Goal: Transaction & Acquisition: Complete application form

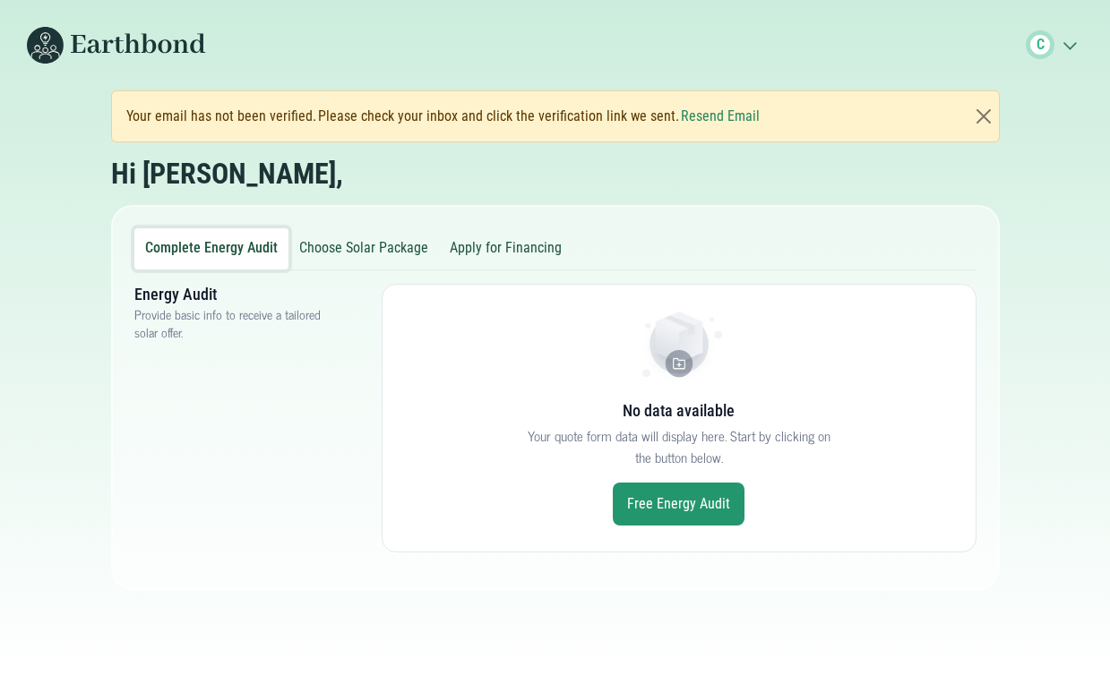
click at [493, 238] on button "Apply for Financing" at bounding box center [505, 248] width 133 height 41
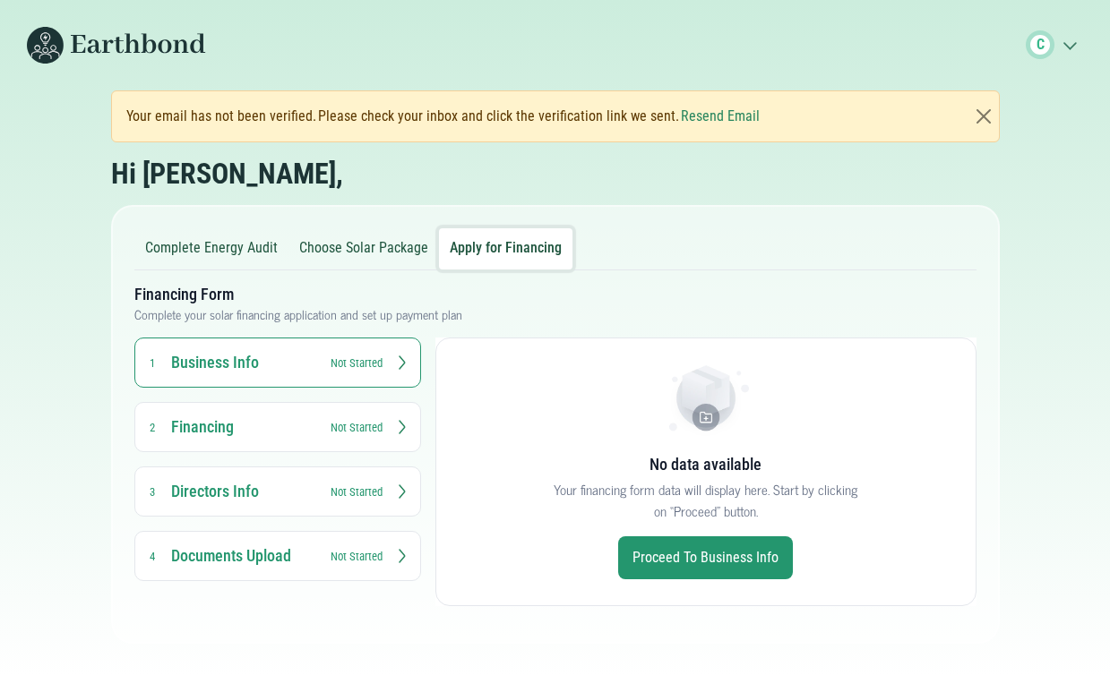
click at [354, 371] on small "Not Started" at bounding box center [356, 363] width 52 height 17
click at [675, 549] on link "Proceed to Business Info" at bounding box center [705, 557] width 175 height 43
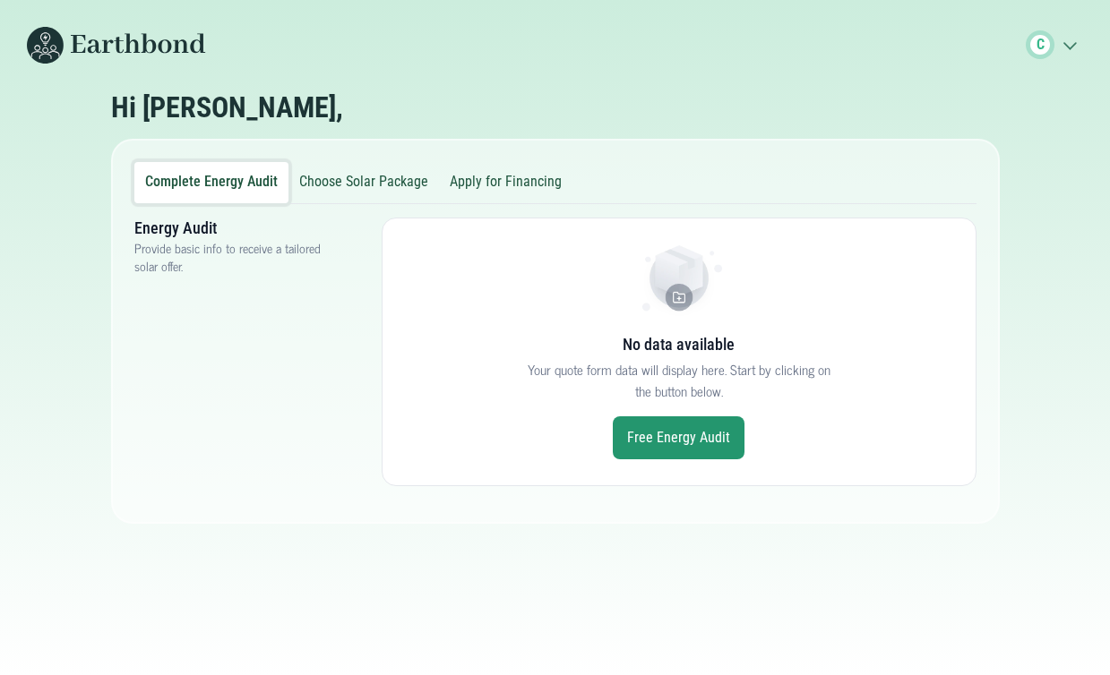
click at [506, 184] on button "Apply for Financing" at bounding box center [505, 182] width 133 height 41
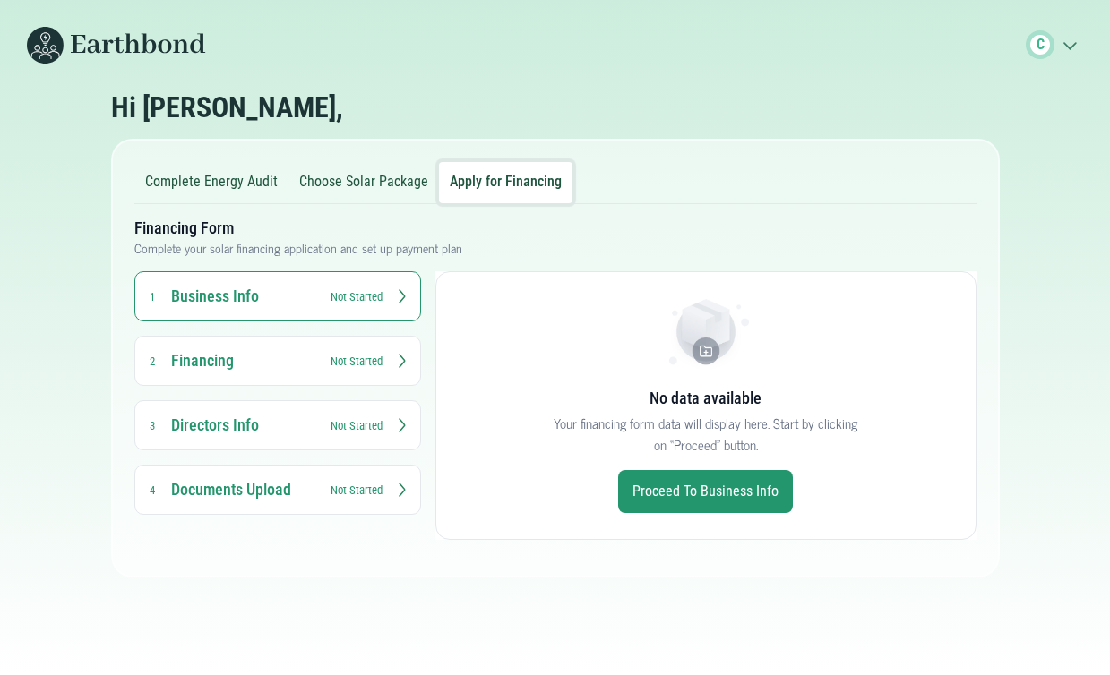
click at [362, 303] on small "Not Started" at bounding box center [356, 296] width 52 height 17
click at [662, 479] on link "Proceed to Business Info" at bounding box center [705, 491] width 175 height 43
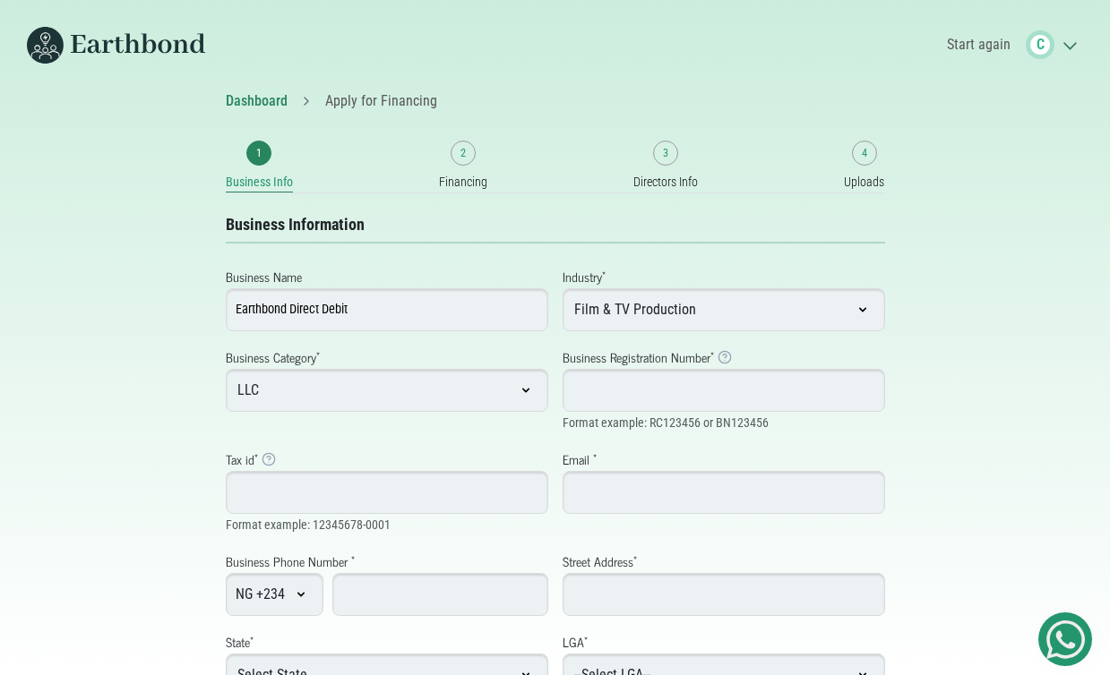
click at [632, 385] on input "Business Registration Number * Business Registration Number Example: RC123456 f…" at bounding box center [723, 390] width 322 height 43
paste input "1981713"
click at [592, 390] on input "RC 1981713" at bounding box center [723, 390] width 322 height 43
type input "RC1981713"
click at [430, 494] on input "Tax id * Tax Identification Number Example: Typically 14 digits with hyphen" at bounding box center [387, 492] width 322 height 43
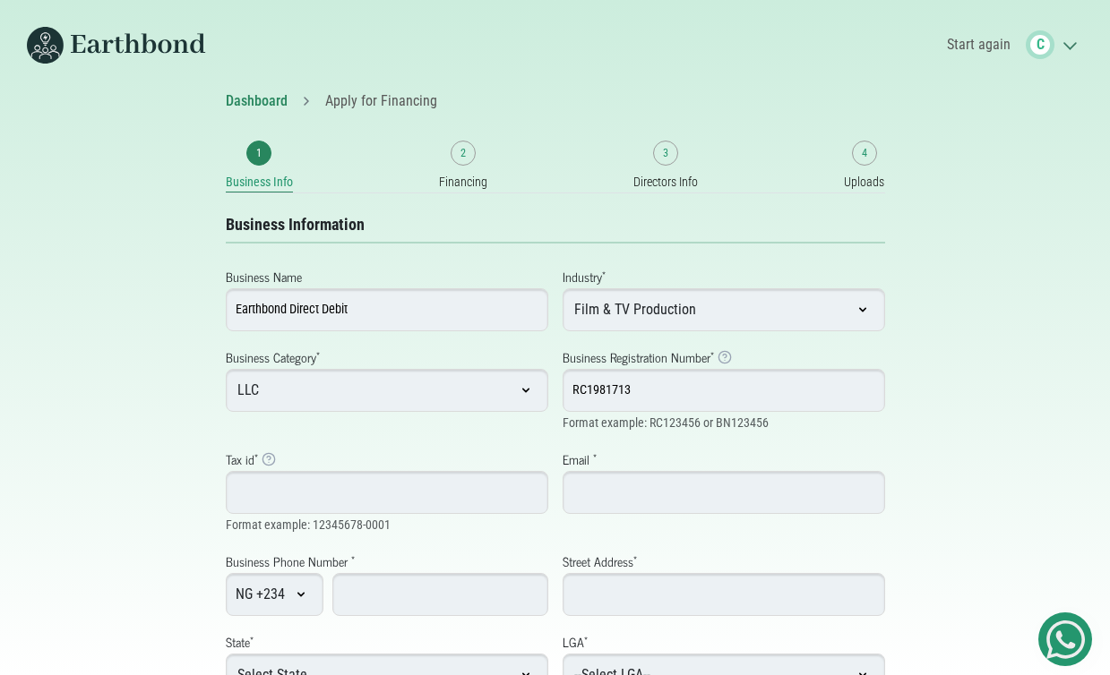
type input "31192185-0001"
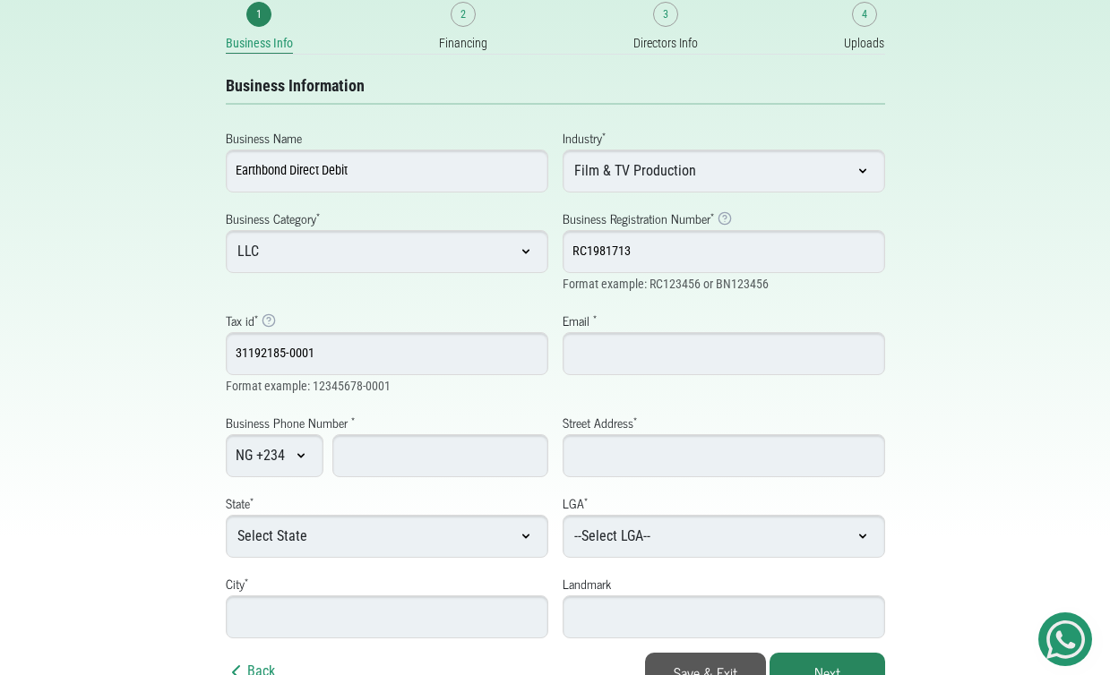
scroll to position [152, 0]
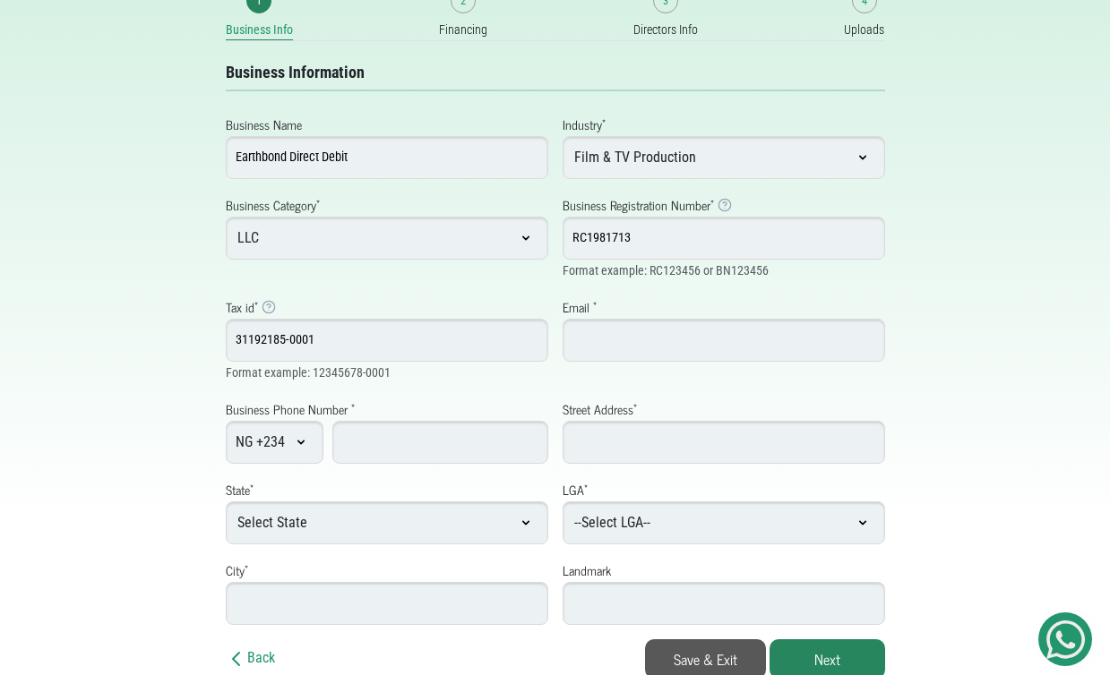
click at [635, 338] on input "Email *" at bounding box center [723, 340] width 322 height 43
type input "chidalu.andrea@gmail.com"
select select "+1"
type input "9735256066"
type input "365 Bridge Street"
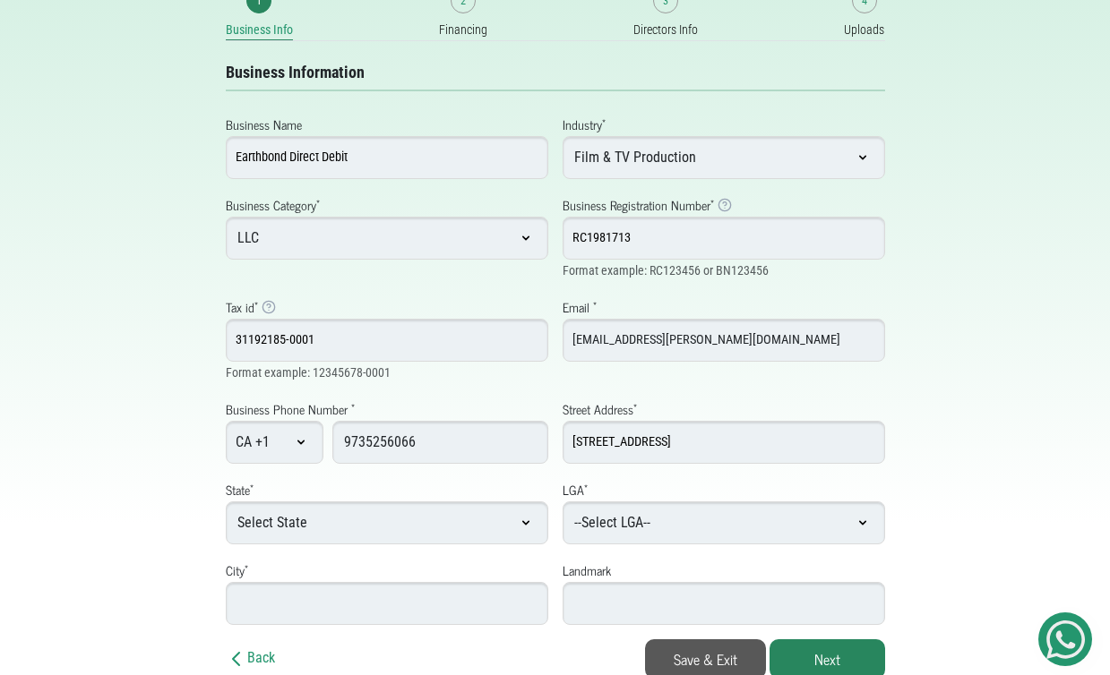
type input "Brooklyn"
click at [647, 333] on input "chidalu.andrea@gmail.com" at bounding box center [723, 340] width 322 height 43
type input "[EMAIL_ADDRESS][PERSON_NAME][DOMAIN_NAME]"
click at [251, 441] on select "NG +234 AD +376 AE +971 AF +93 AG +1268 AI +1264 AL +355 AM +374 AO +244 AR +54…" at bounding box center [275, 442] width 98 height 43
click at [424, 517] on select "Select State Abia Adamawa Akwa Ibom Anambra Bauchi Bayelsa Benue Borno Cross Ri…" at bounding box center [387, 522] width 322 height 43
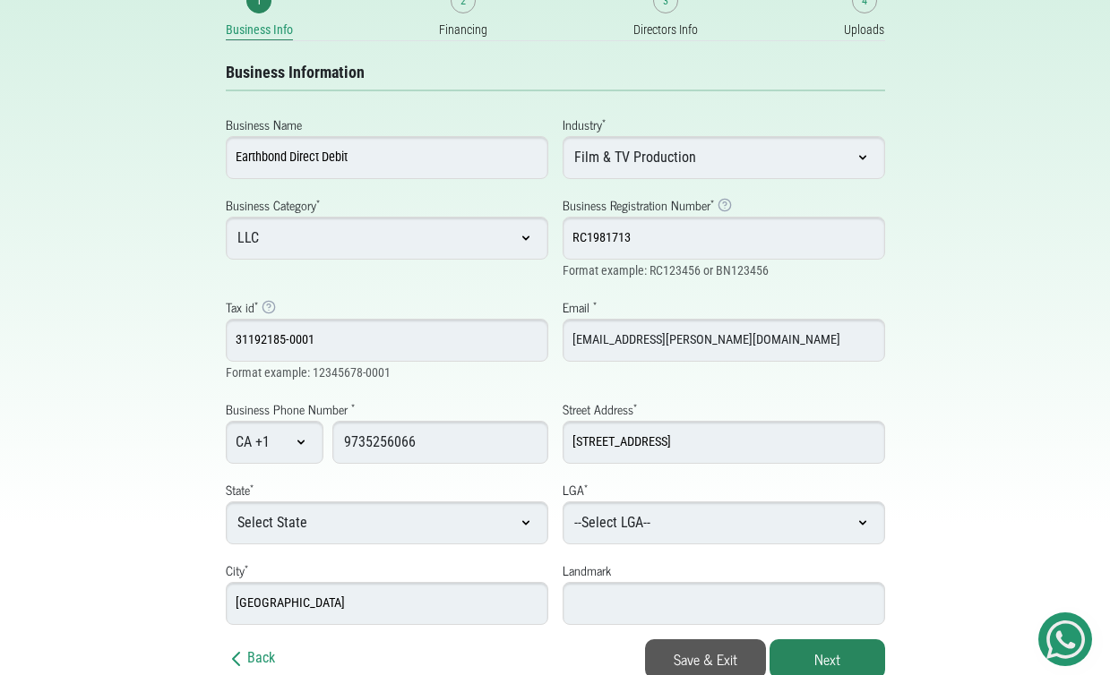
select select "[PERSON_NAME]"
click at [226, 501] on select "Select State Abia Adamawa Akwa Ibom Anambra Bauchi Bayelsa Benue Borno Cross Ri…" at bounding box center [387, 522] width 322 height 43
click at [638, 526] on select "--Select LGA-- Abak Eastern Obolo Eket Esit Eket Essien Udim Etim Ekpo Etinan I…" at bounding box center [723, 522] width 322 height 43
select select "Eket"
click at [562, 501] on select "--Select LGA-- Abak Eastern Obolo Eket Esit Eket Essien Udim Etim Ekpo Etinan I…" at bounding box center [723, 522] width 322 height 43
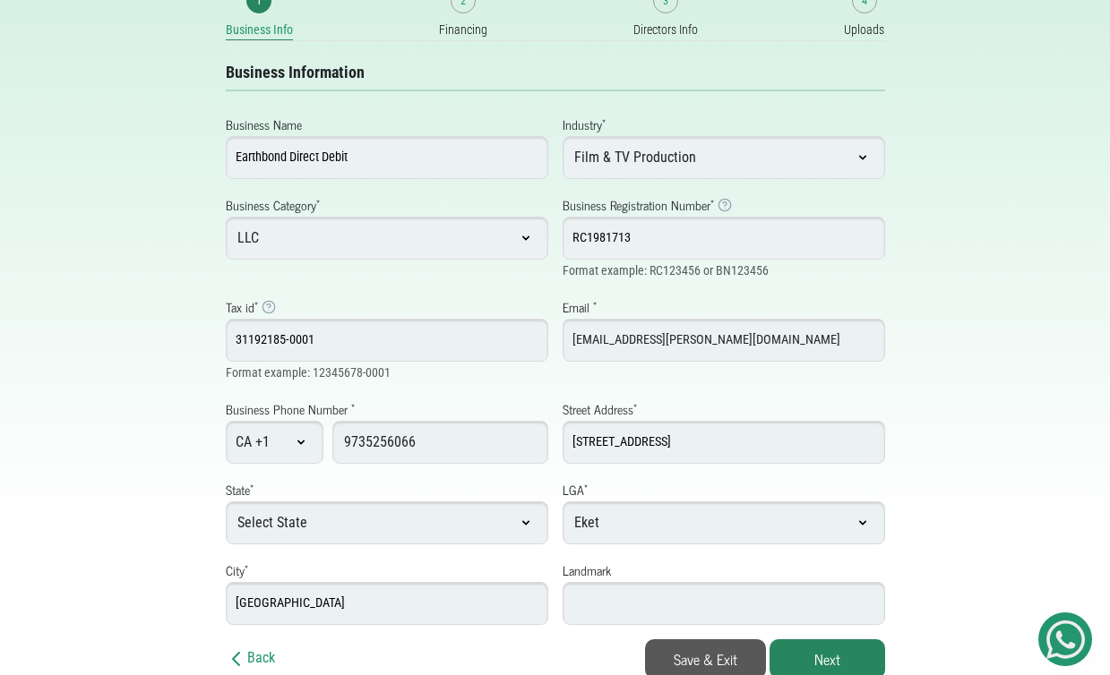
click at [580, 592] on input "Landmark" at bounding box center [723, 603] width 322 height 43
type input "none"
click at [810, 649] on button "Next" at bounding box center [827, 658] width 116 height 39
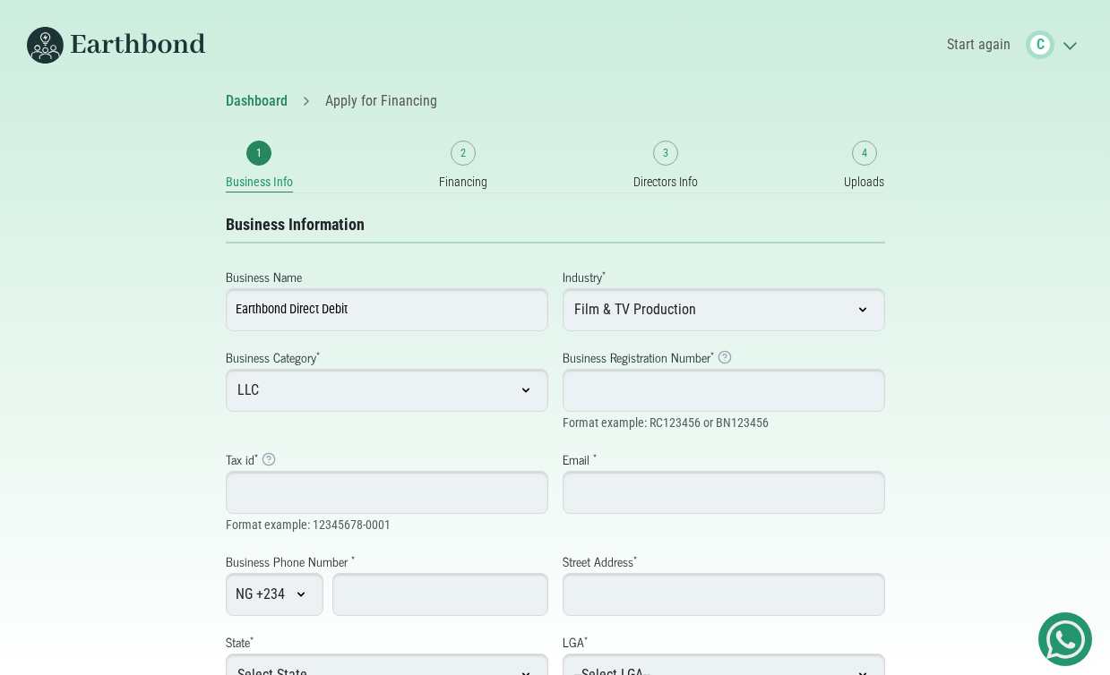
click at [645, 401] on input "Business Registration Number * Business Registration Number Example: RC123456 f…" at bounding box center [723, 390] width 322 height 43
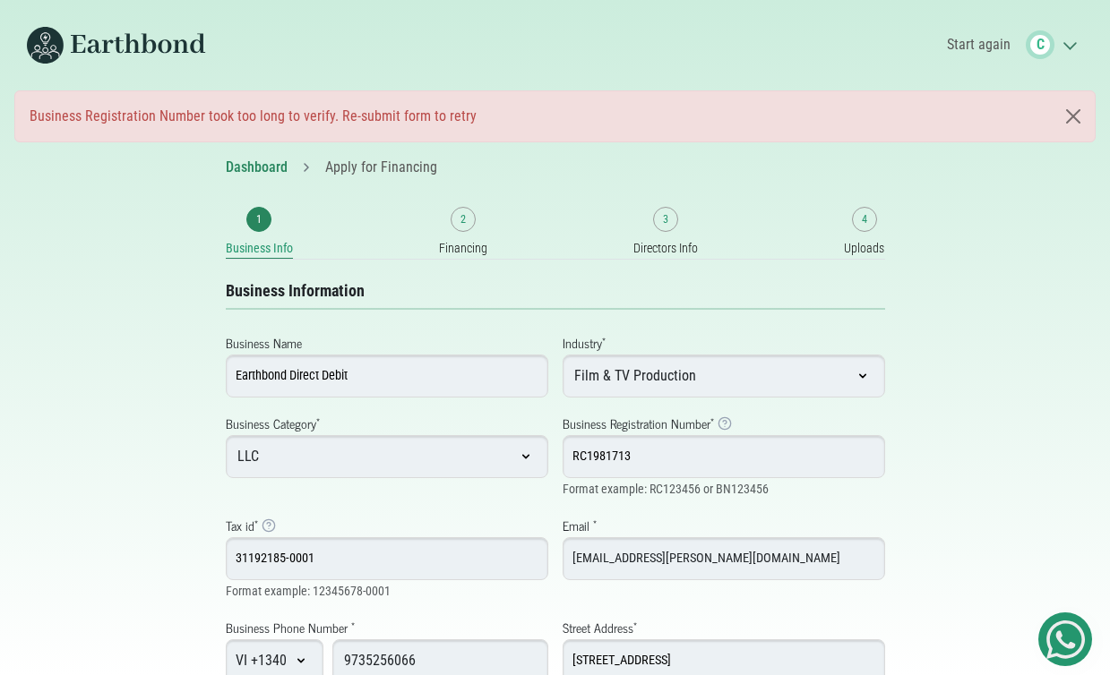
select select "+1340"
select select "Eket"
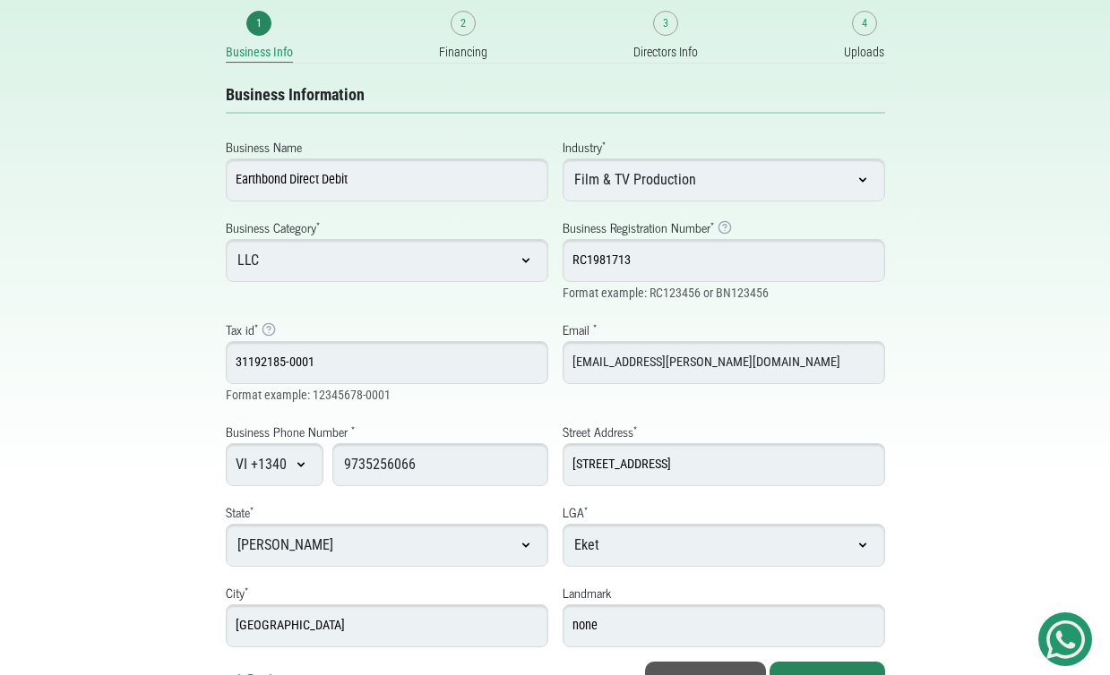
scroll to position [218, 0]
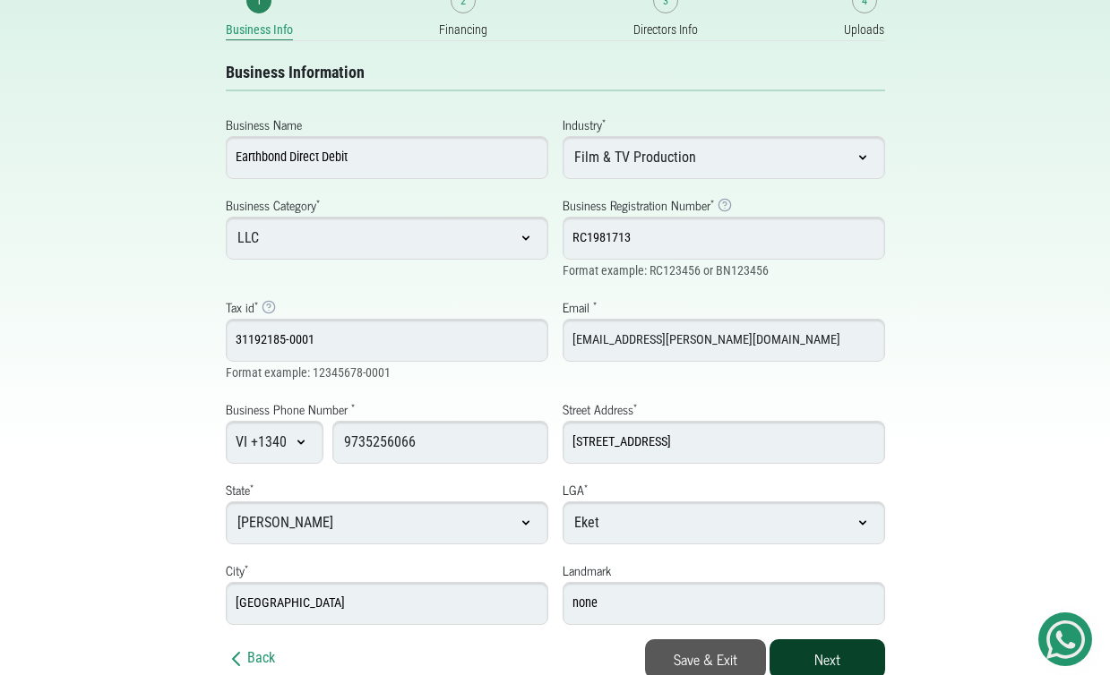
click at [792, 648] on button "Next" at bounding box center [827, 658] width 116 height 39
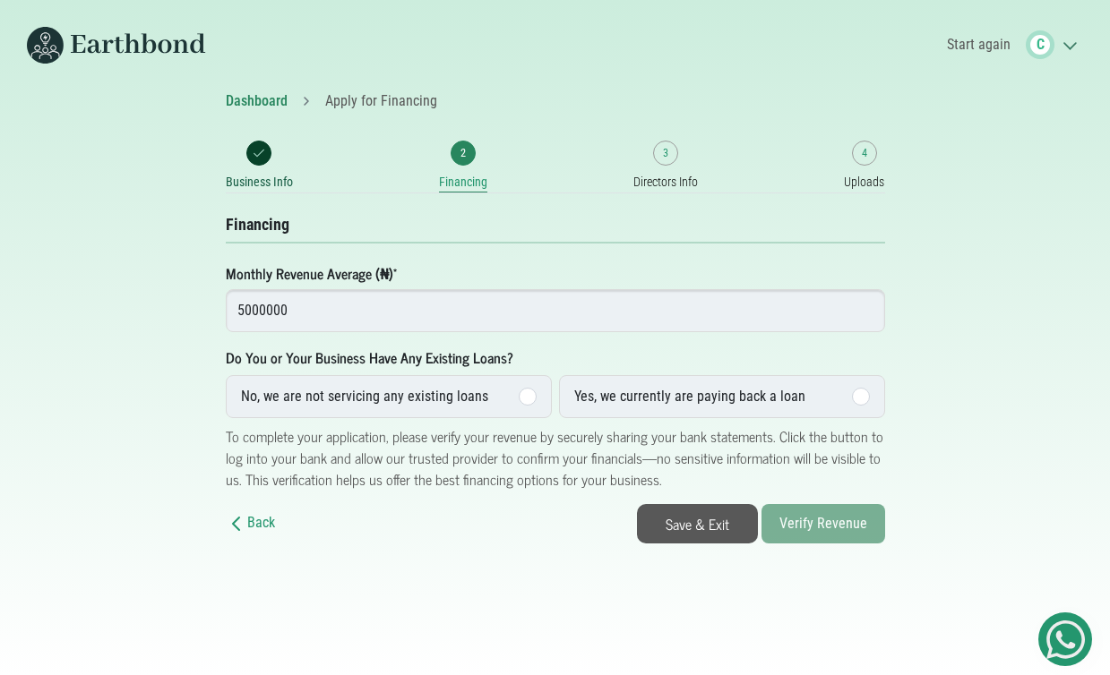
type input "5000000"
click at [691, 401] on div "Yes, we currently are paying back a loan" at bounding box center [689, 396] width 231 height 21
click at [0, 0] on input "Yes, we currently are paying back a loan" at bounding box center [0, 0] width 0 height 0
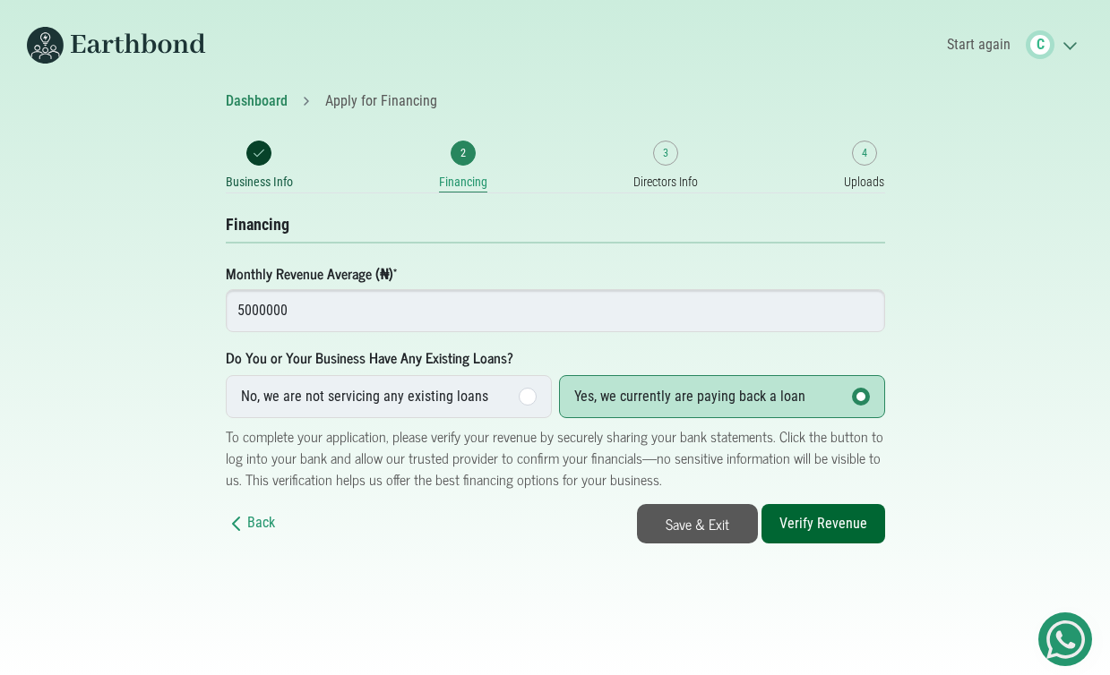
click at [526, 397] on div at bounding box center [527, 397] width 18 height 18
click at [0, 0] on input "No, we are not servicing any existing loans" at bounding box center [0, 0] width 0 height 0
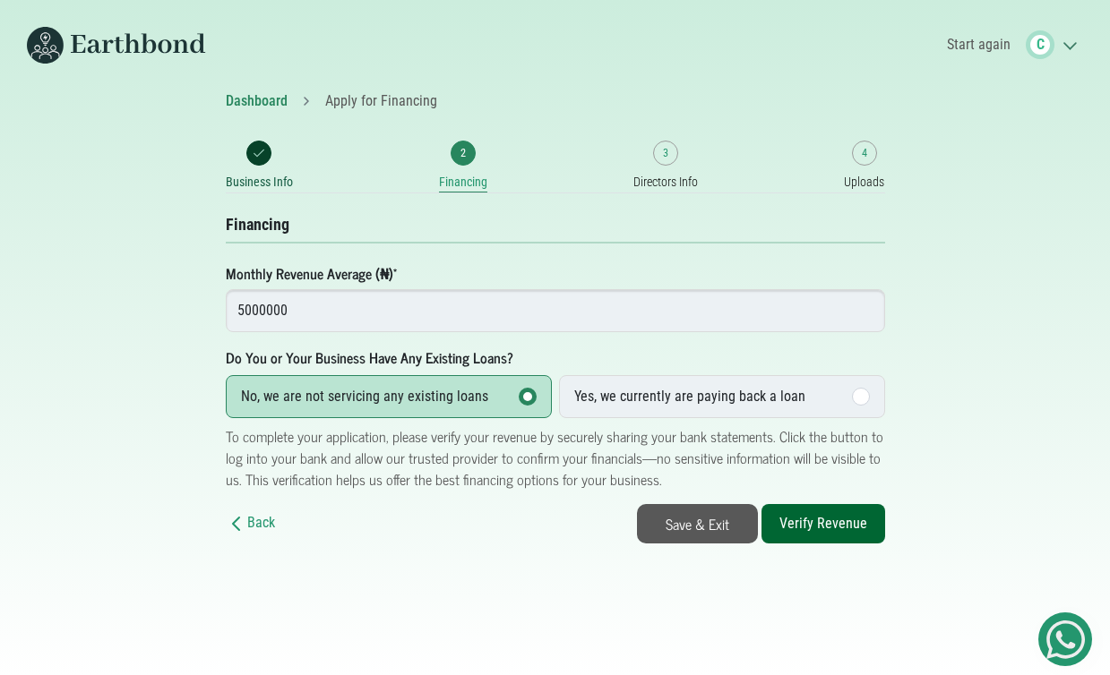
click at [827, 521] on button "Verify Revenue" at bounding box center [823, 523] width 124 height 39
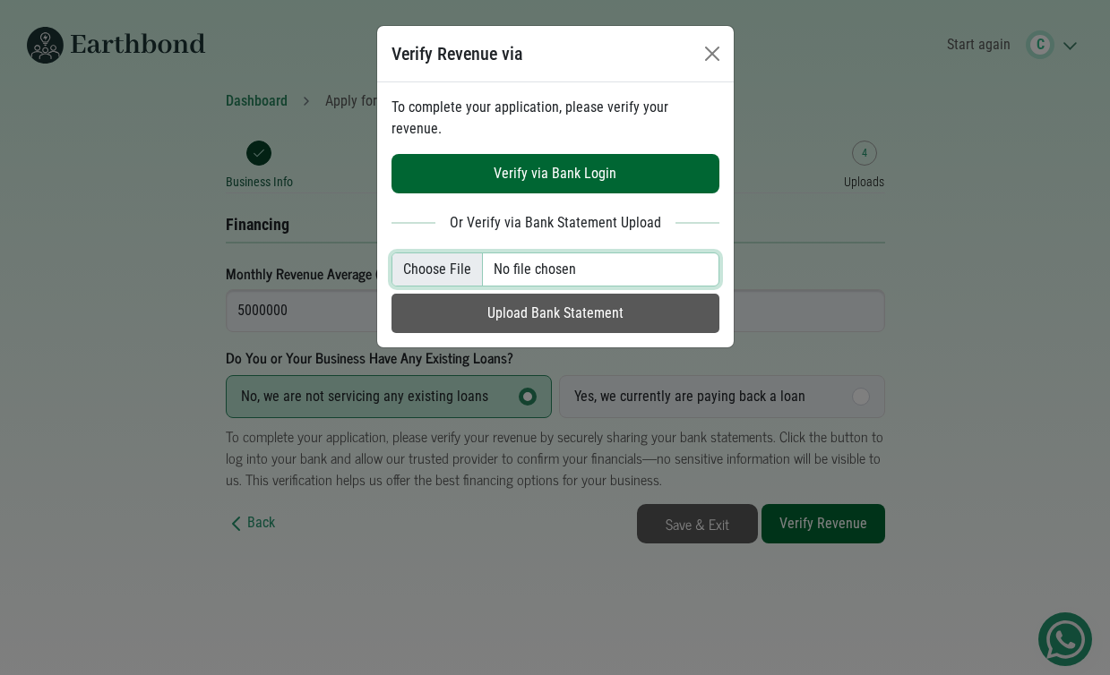
click at [541, 253] on input "file" at bounding box center [555, 270] width 328 height 34
type input "C:\fakepath\SOVENTIX West Africa Profile_250824_160020.pdf"
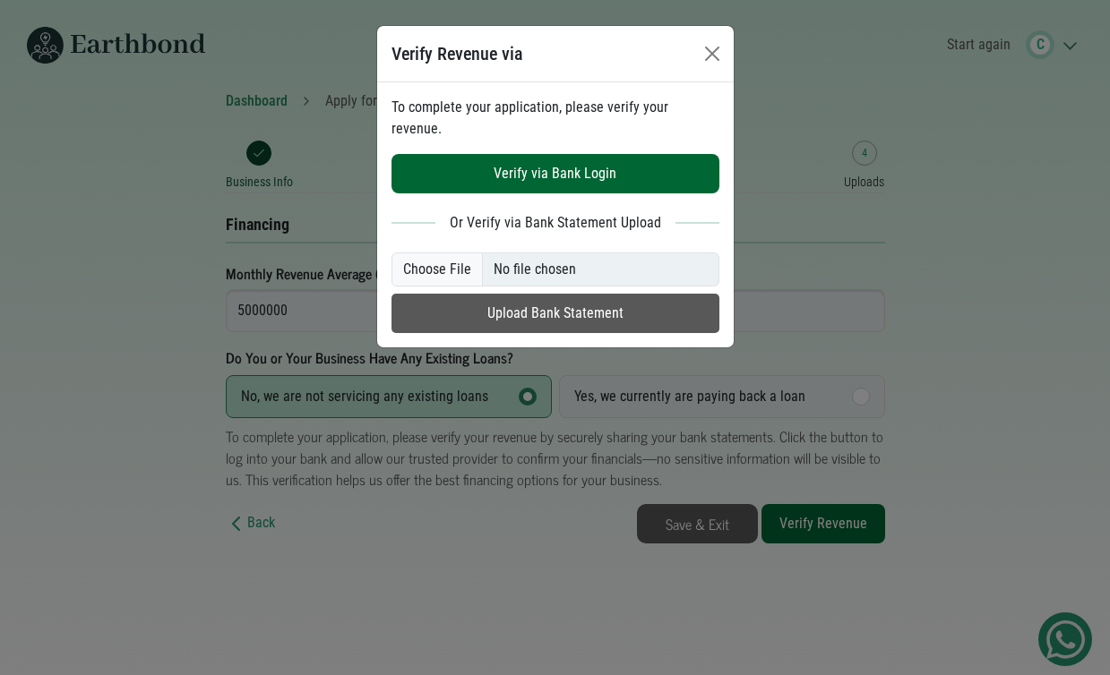
click at [596, 294] on button "Upload Bank Statement" at bounding box center [555, 313] width 328 height 39
click at [603, 295] on button "Upload Bank Statement" at bounding box center [555, 313] width 328 height 39
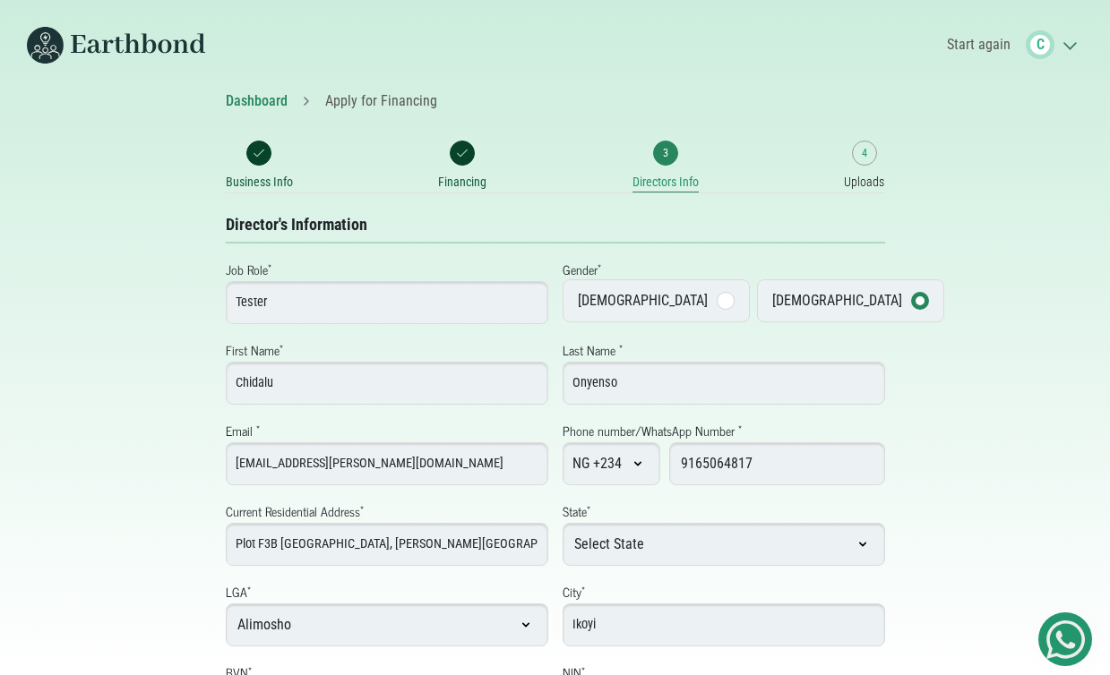
select select "[GEOGRAPHIC_DATA]"
select select "Alimosho"
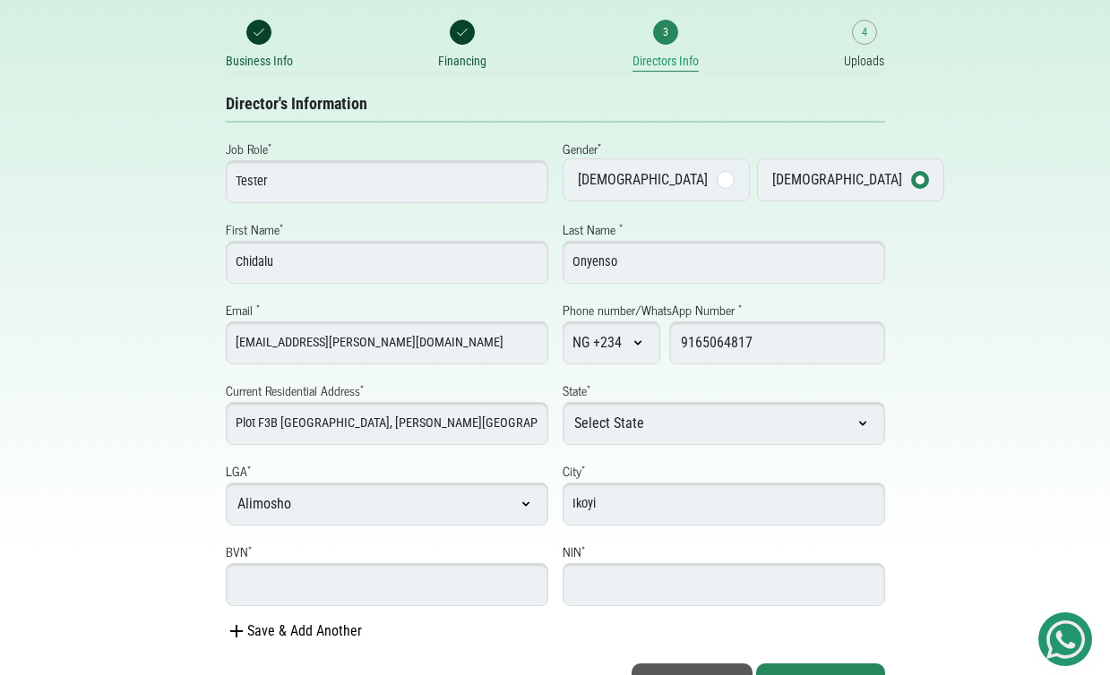
scroll to position [146, 0]
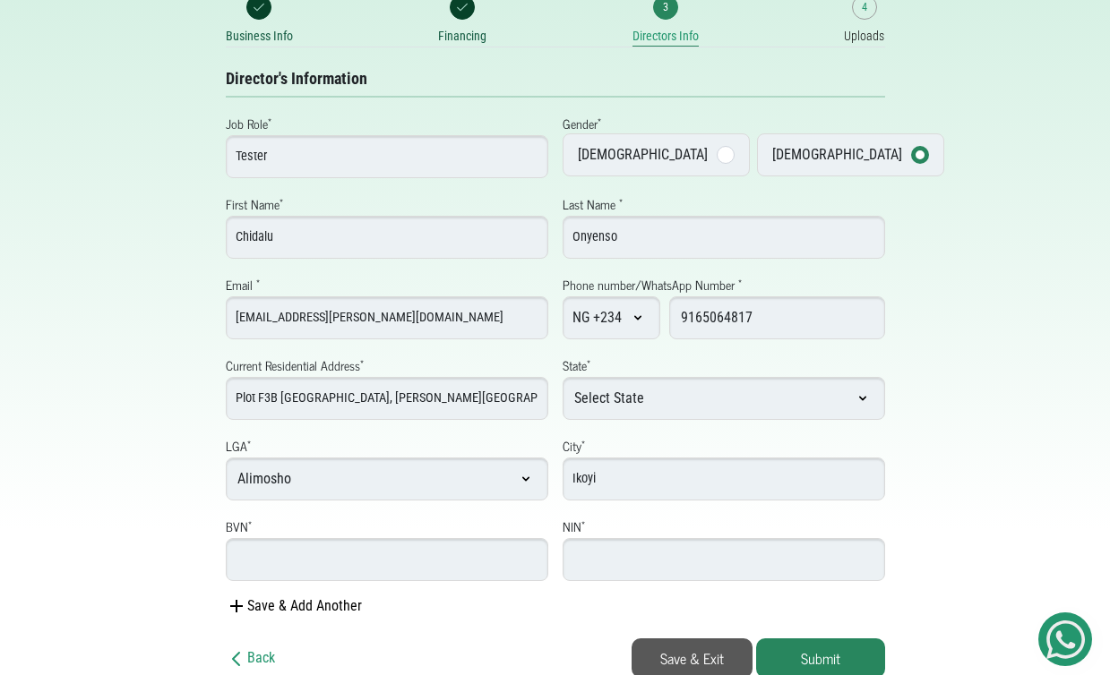
click at [411, 552] on input "BVN *" at bounding box center [387, 559] width 322 height 43
type input "22698126444"
click at [322, 559] on input "22698126444" at bounding box center [387, 559] width 322 height 43
click at [608, 559] on input "number" at bounding box center [723, 559] width 322 height 43
paste input "88955777819"
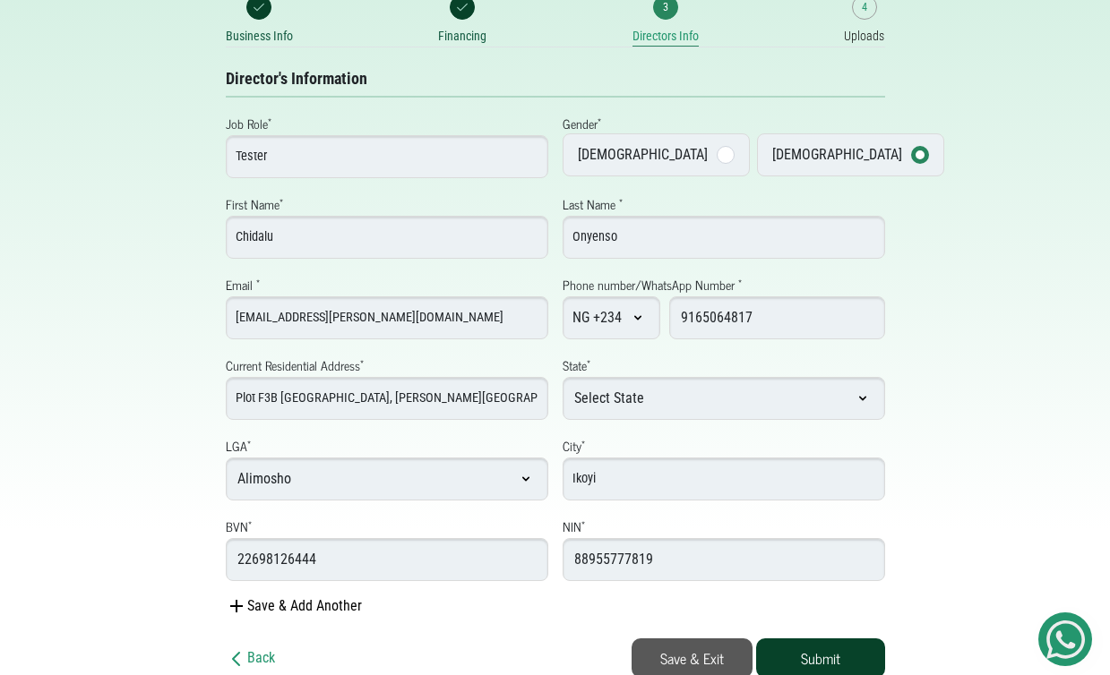
type input "88955777819"
click at [808, 647] on button "Submit" at bounding box center [820, 657] width 129 height 39
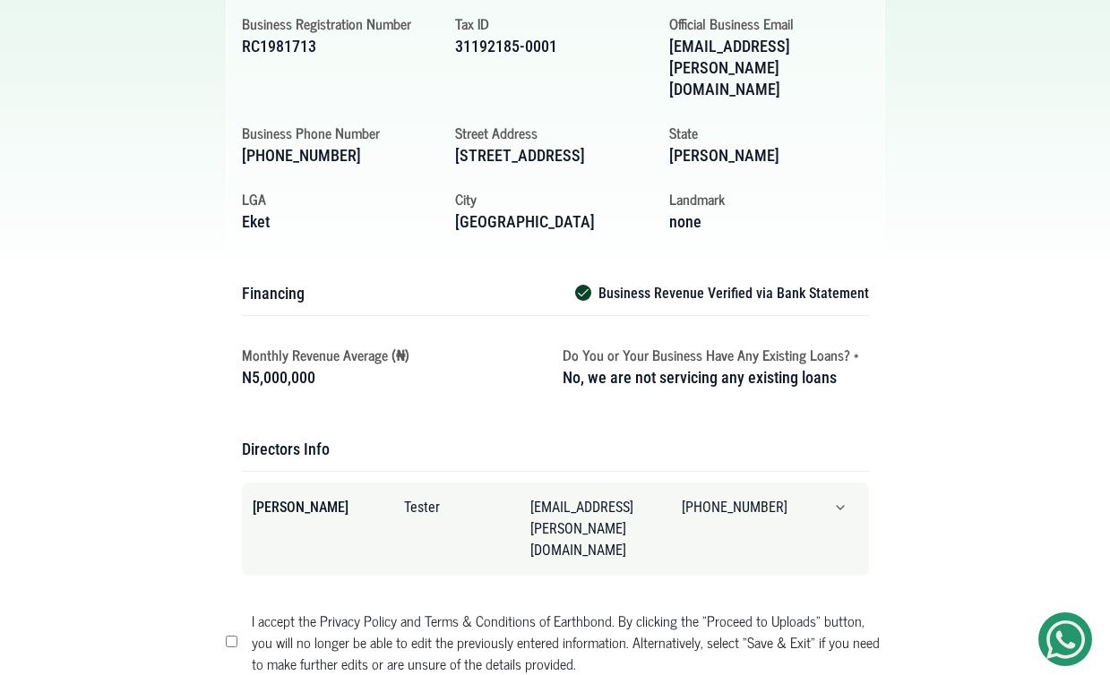
scroll to position [424, 0]
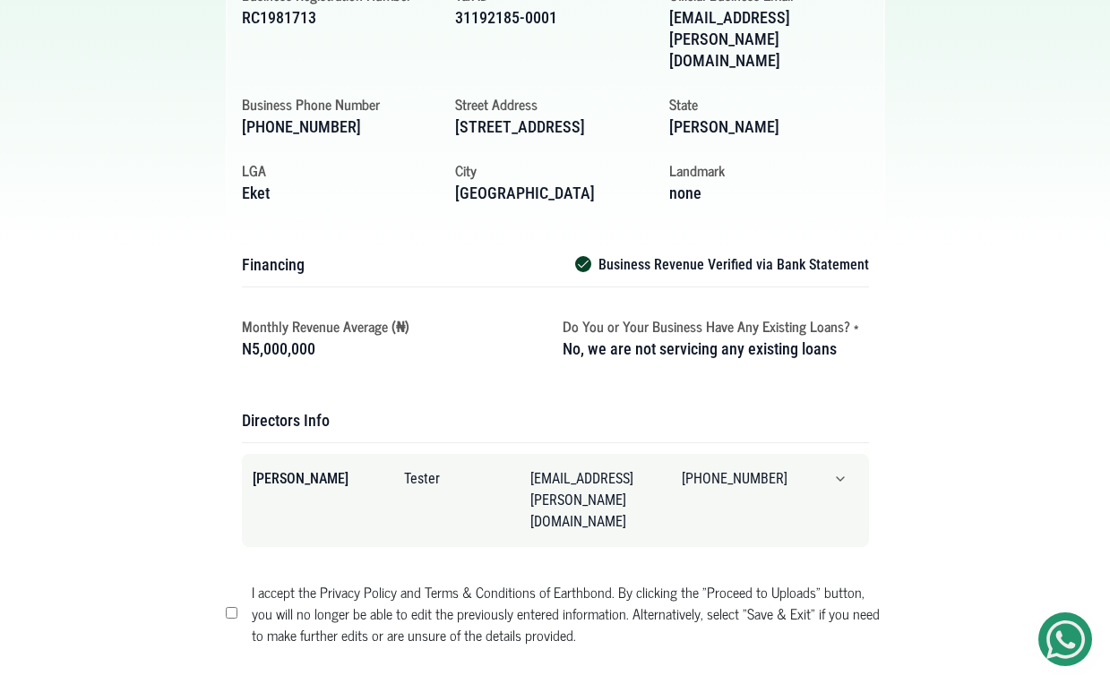
click at [230, 607] on input "I accept the Privacy Policy and Terms & Conditions of Earthbond. By clicking th…" at bounding box center [232, 613] width 12 height 12
checkbox input "true"
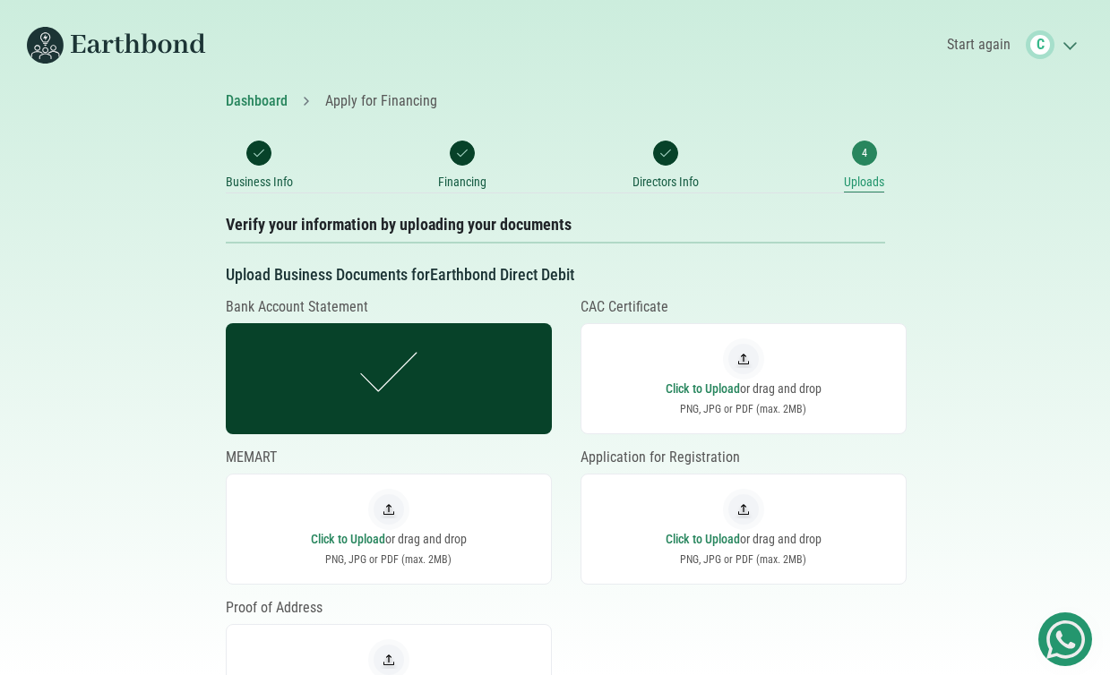
click at [715, 388] on p "Click to Upload or drag and drop" at bounding box center [743, 389] width 306 height 18
click at [742, 380] on input "file" at bounding box center [742, 379] width 1 height 1
type input "C:\fakepath\SOVENTIX West Africa Profile_250824_160020.pdf"
click at [390, 524] on img at bounding box center [388, 509] width 41 height 41
click at [389, 529] on input "file" at bounding box center [388, 529] width 1 height 1
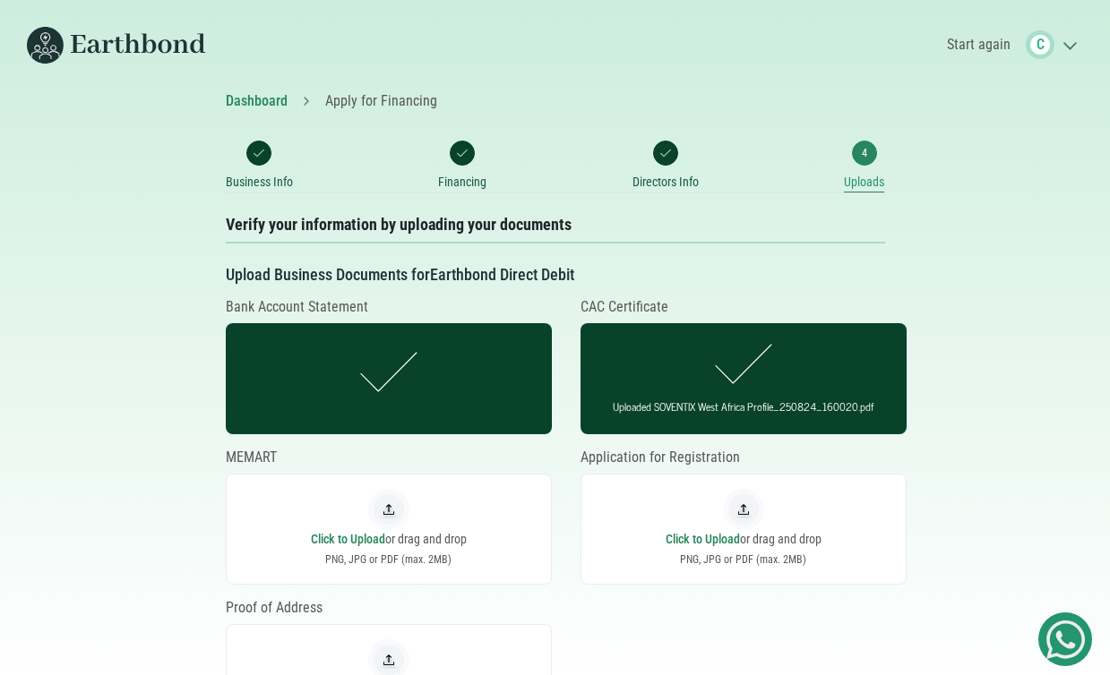
type input "C:\fakepath\EARTHBOND (revised).pdf"
click at [724, 506] on img at bounding box center [743, 509] width 41 height 41
click at [742, 529] on input "file" at bounding box center [742, 529] width 1 height 1
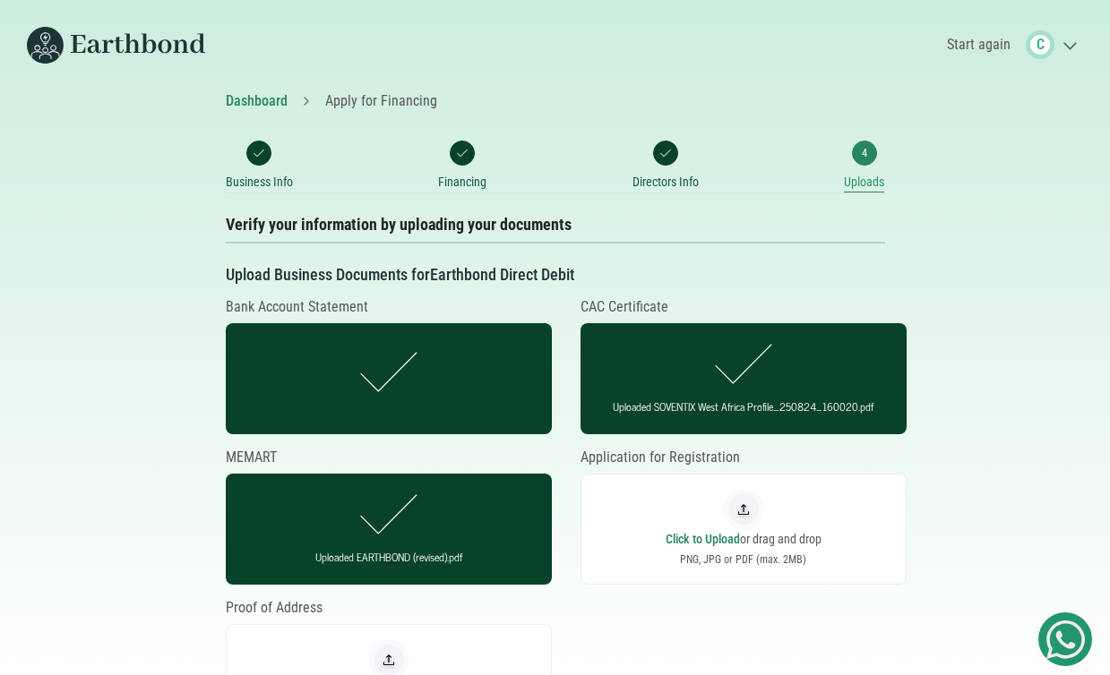
type input "C:\fakepath\【b】datasheet_sun-12-16k-sg01lp1-eu_30240102200989_20250520_en.pdf"
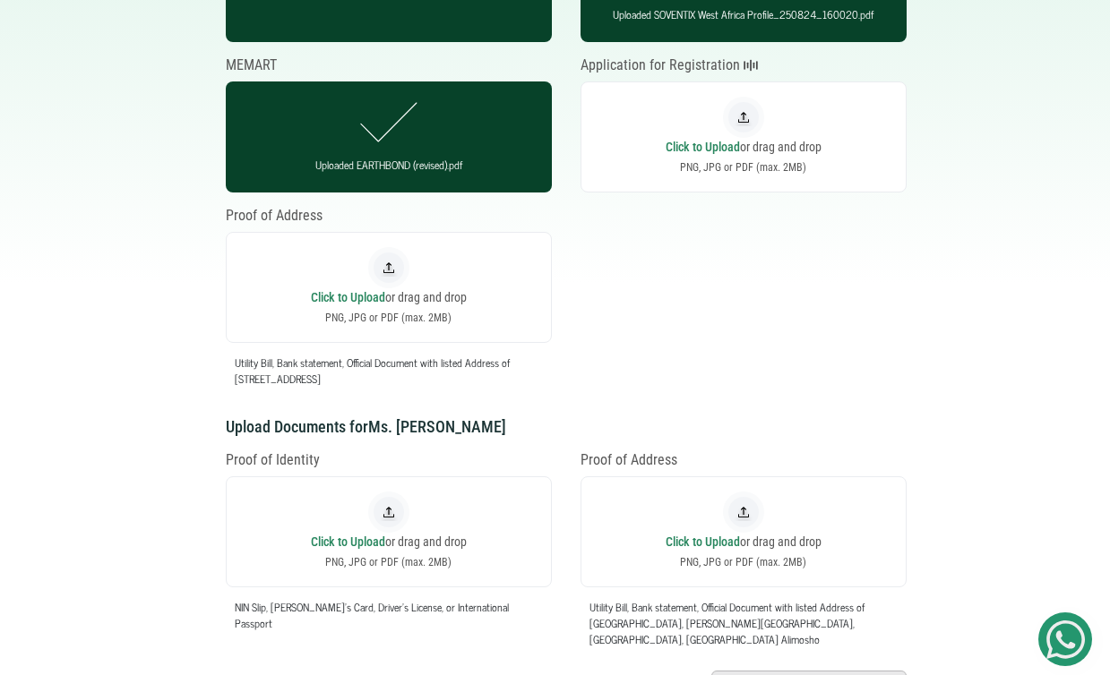
scroll to position [393, 0]
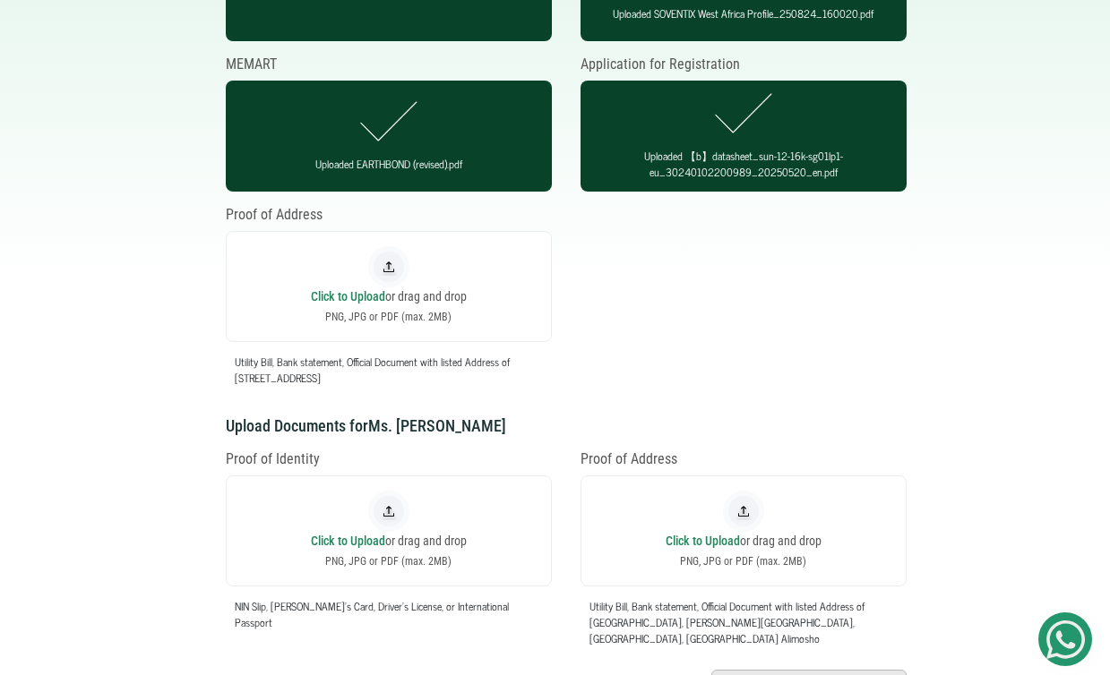
click at [389, 278] on img at bounding box center [388, 266] width 41 height 41
click at [389, 287] on input "file" at bounding box center [388, 287] width 1 height 1
type input "C:\fakepath\Site Visit Agenda - GS23250.pdf"
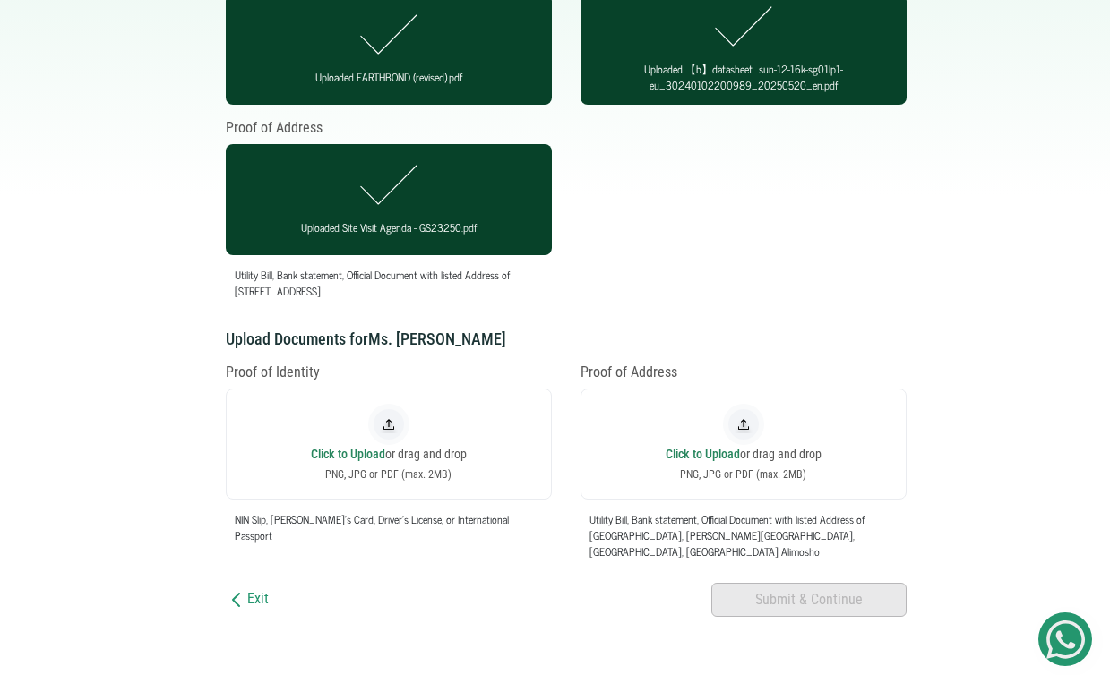
scroll to position [496, 0]
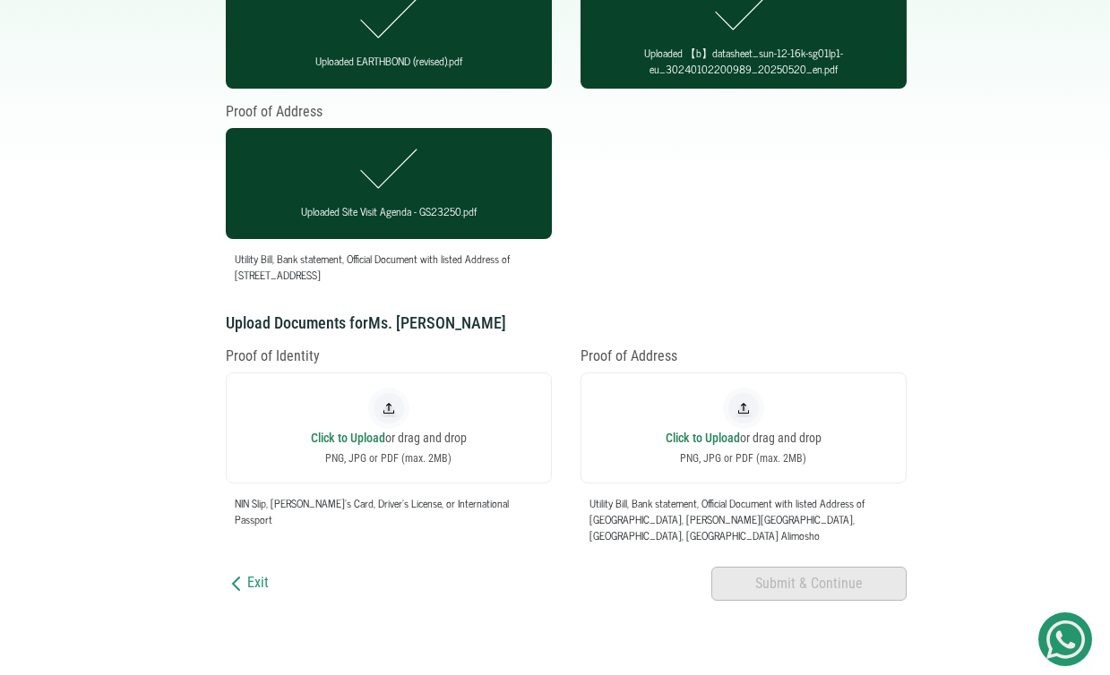
click at [389, 410] on img at bounding box center [388, 408] width 41 height 41
click at [389, 427] on input "file" at bounding box center [388, 427] width 1 height 1
type input "C:\fakepath\ABASS-MISTURA NIN.pdf"
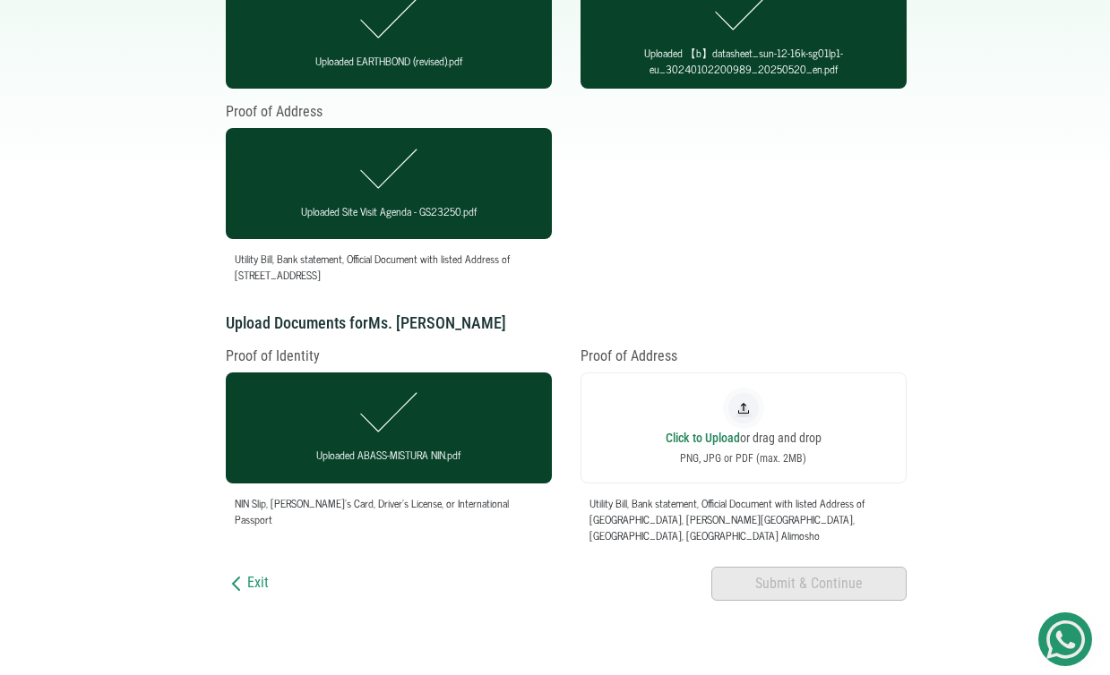
click at [733, 413] on img at bounding box center [743, 408] width 41 height 41
click at [742, 427] on input "file" at bounding box center [742, 427] width 1 height 1
type input "C:\fakepath\Image4.png"
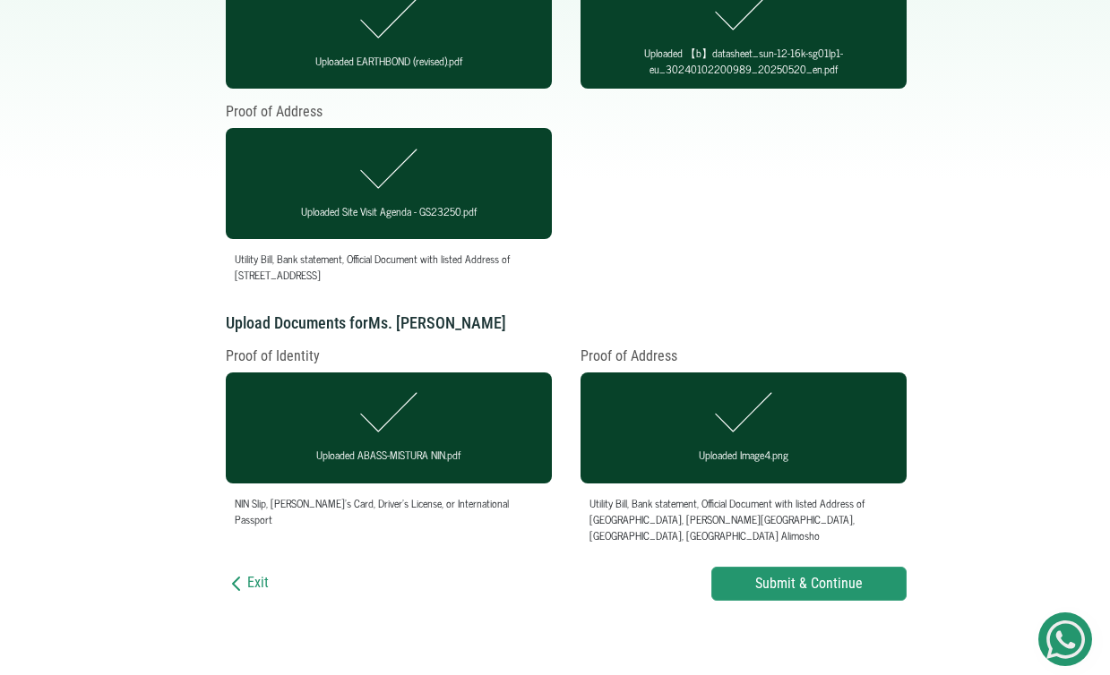
click at [822, 576] on input "Submit & Continue" at bounding box center [808, 584] width 195 height 34
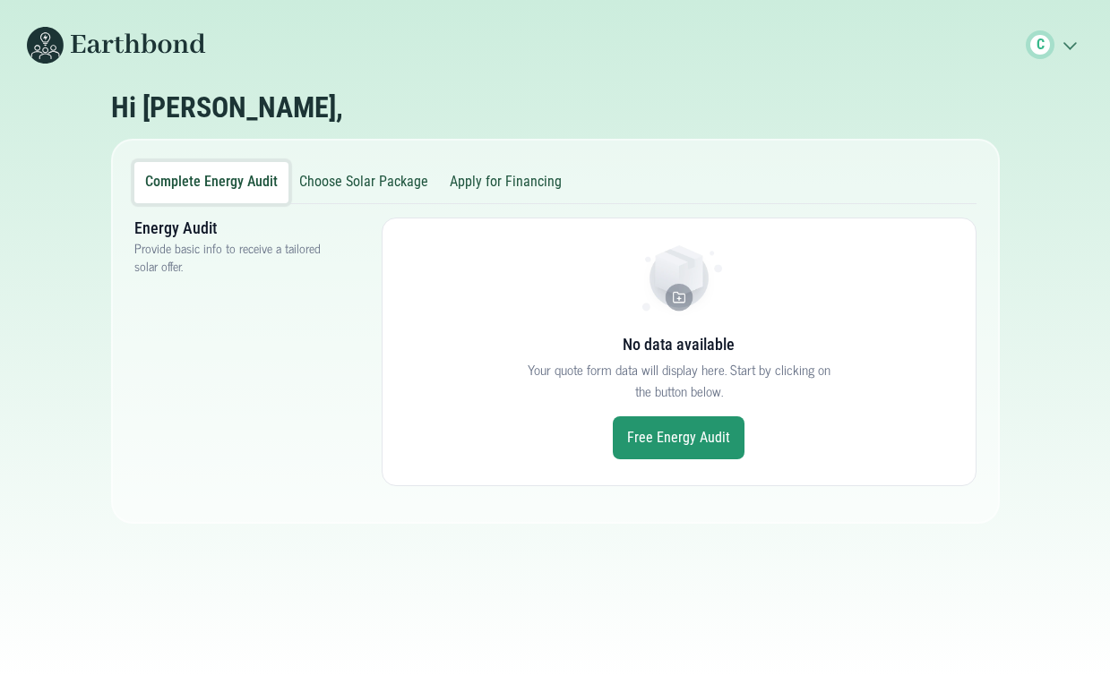
click at [491, 195] on button "Apply for Financing" at bounding box center [505, 182] width 133 height 41
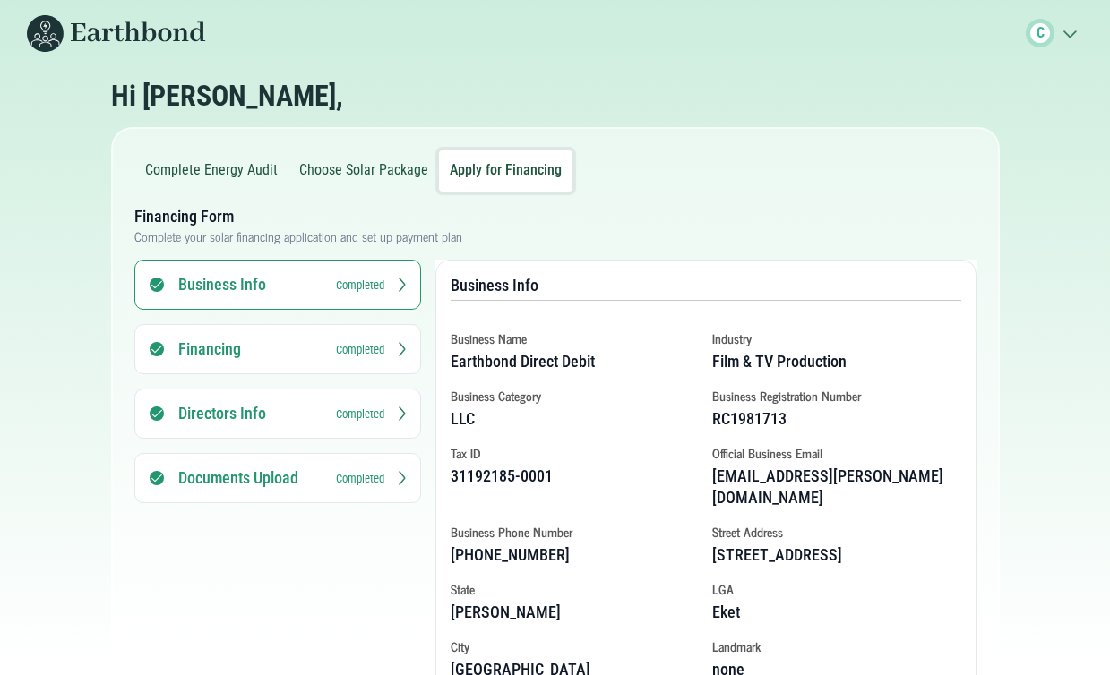
scroll to position [3, 0]
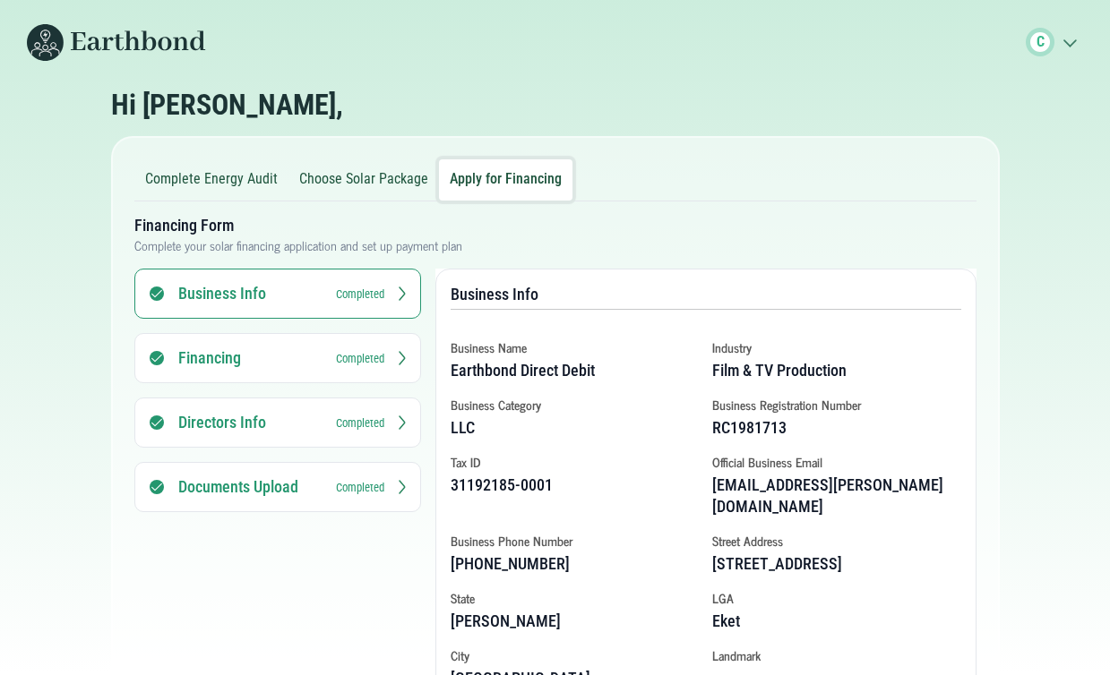
click at [342, 177] on button "Choose Solar Package" at bounding box center [363, 179] width 150 height 41
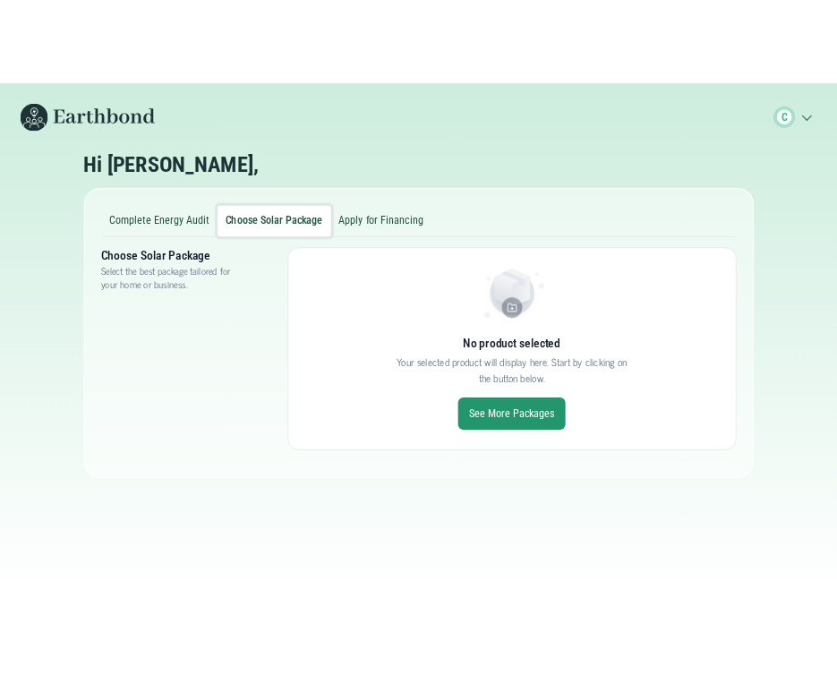
scroll to position [0, 0]
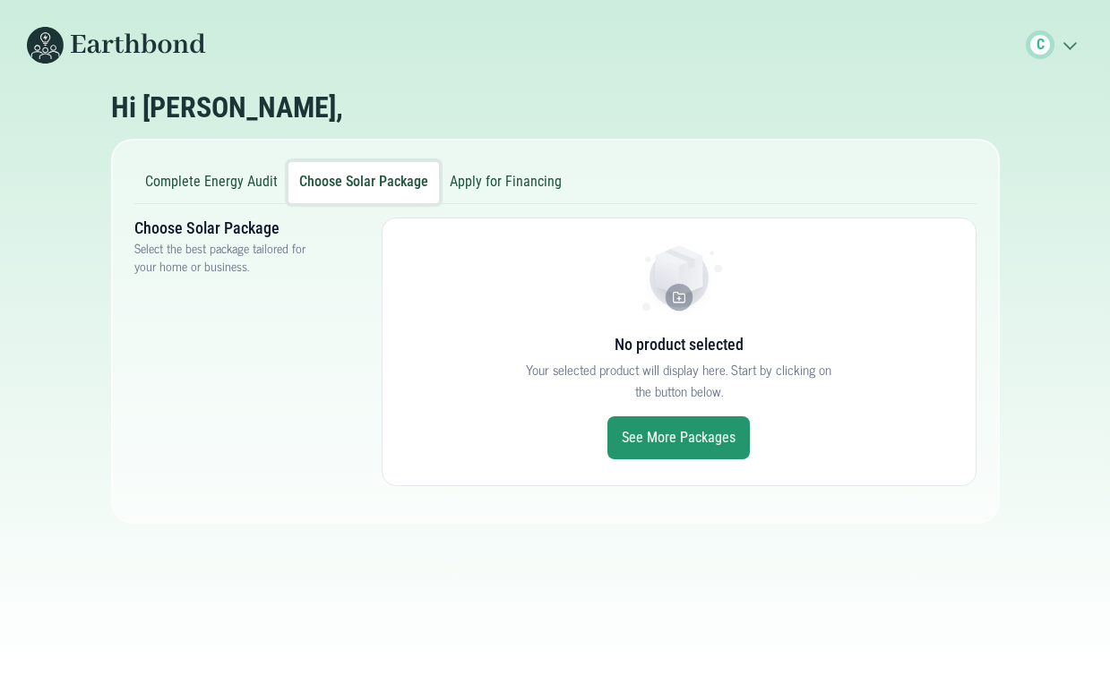
click at [625, 424] on link "See More Packages" at bounding box center [678, 437] width 142 height 43
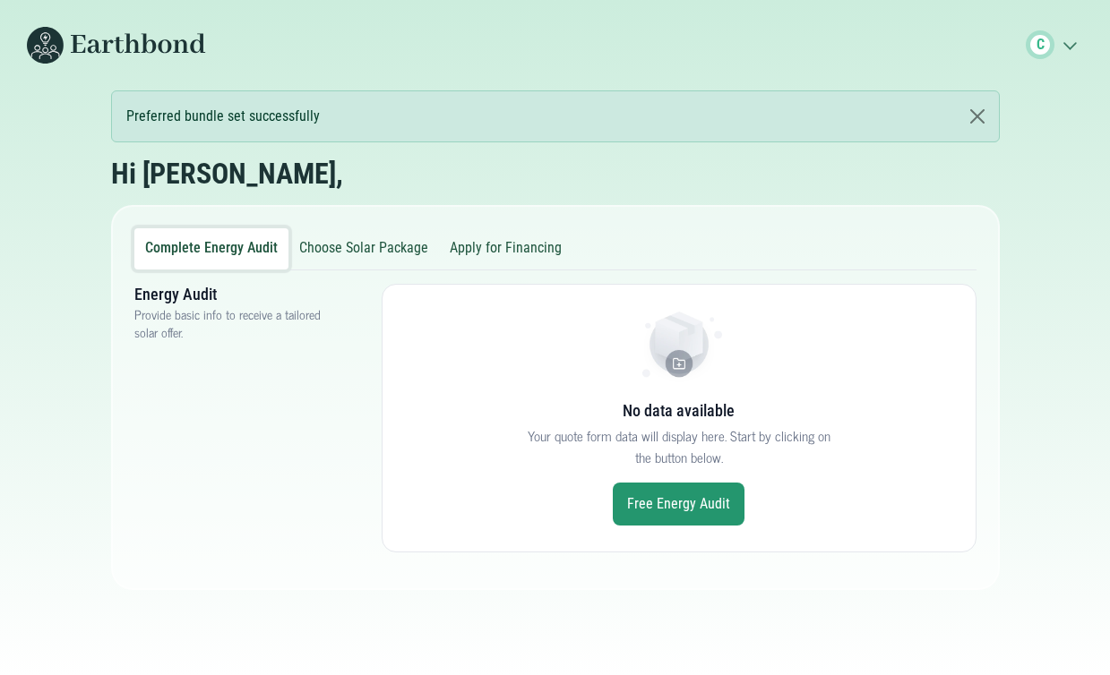
click at [341, 245] on button "Choose Solar Package" at bounding box center [363, 248] width 150 height 41
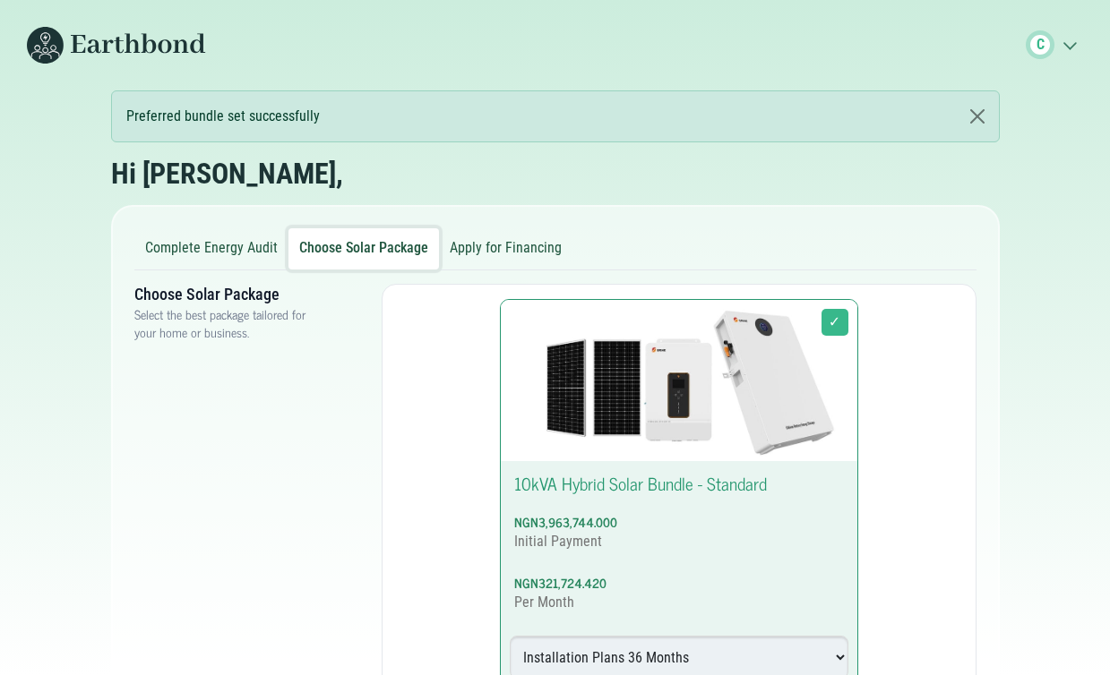
click at [510, 245] on button "Apply for Financing" at bounding box center [505, 248] width 133 height 41
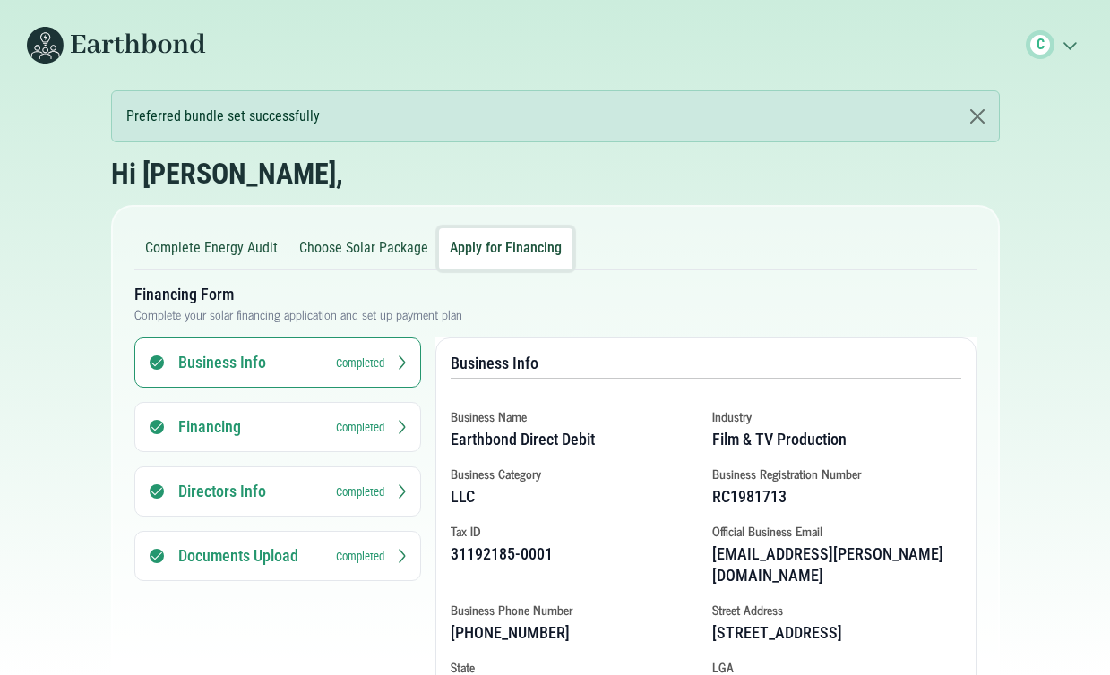
click at [218, 244] on button "Complete Energy Audit" at bounding box center [211, 248] width 154 height 41
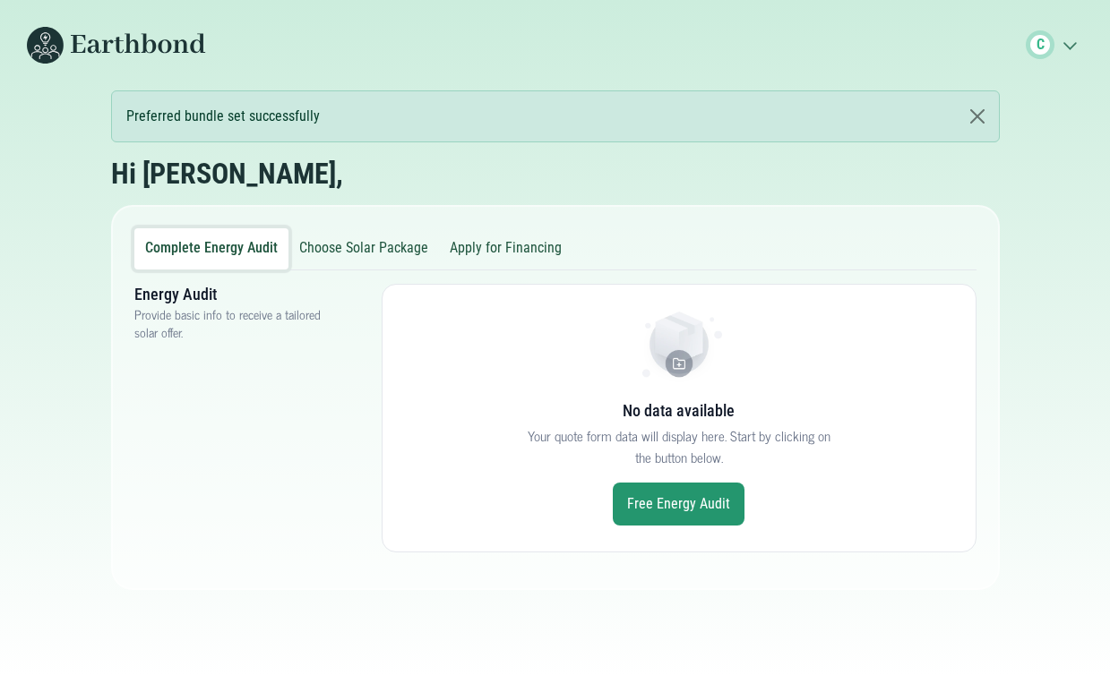
click at [659, 498] on link "Free Energy Audit" at bounding box center [679, 504] width 132 height 43
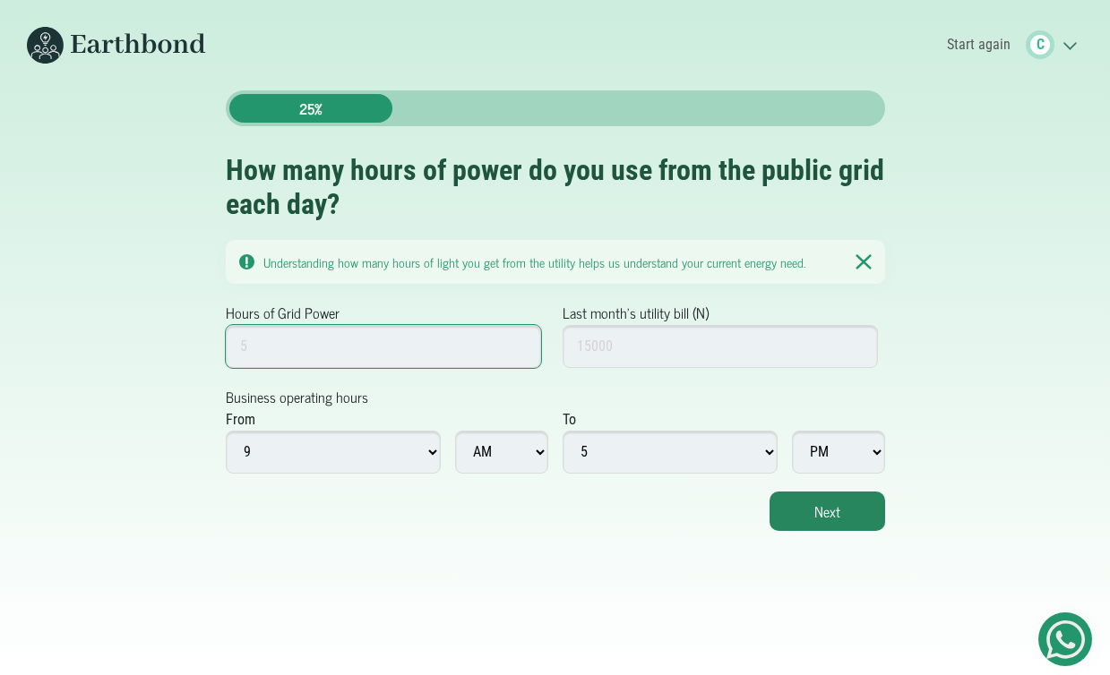
click at [467, 346] on input "Hours of Grid Power" at bounding box center [384, 346] width 316 height 43
type input "5"
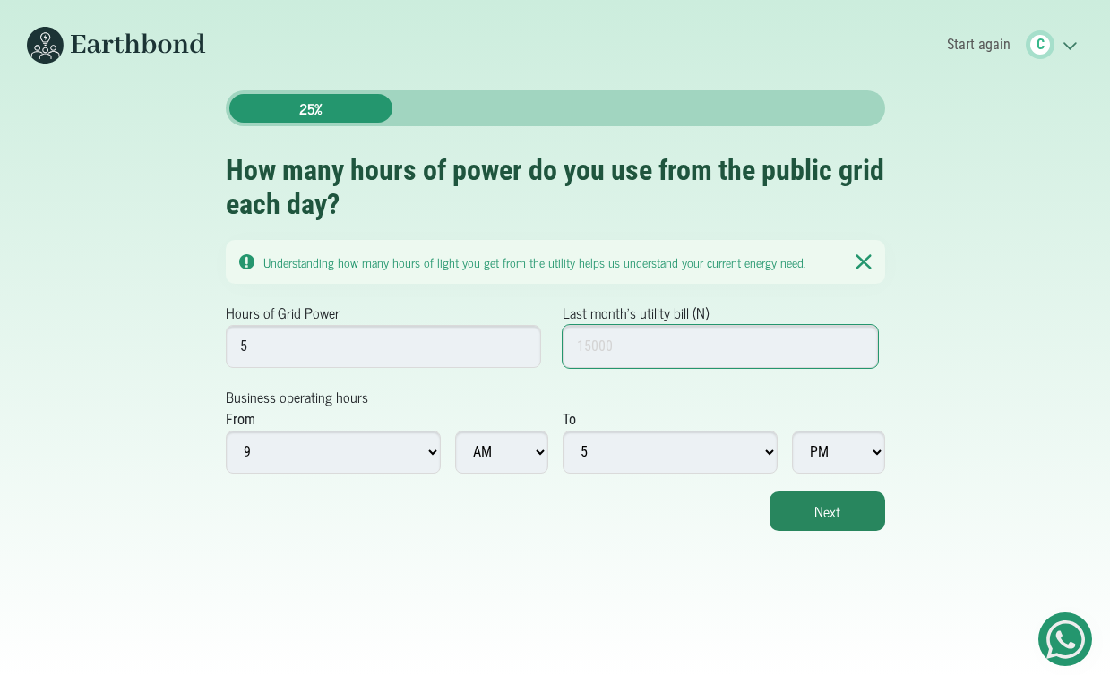
click at [660, 342] on input "Last month's utility bill (N)" at bounding box center [720, 346] width 316 height 43
type input "15000000"
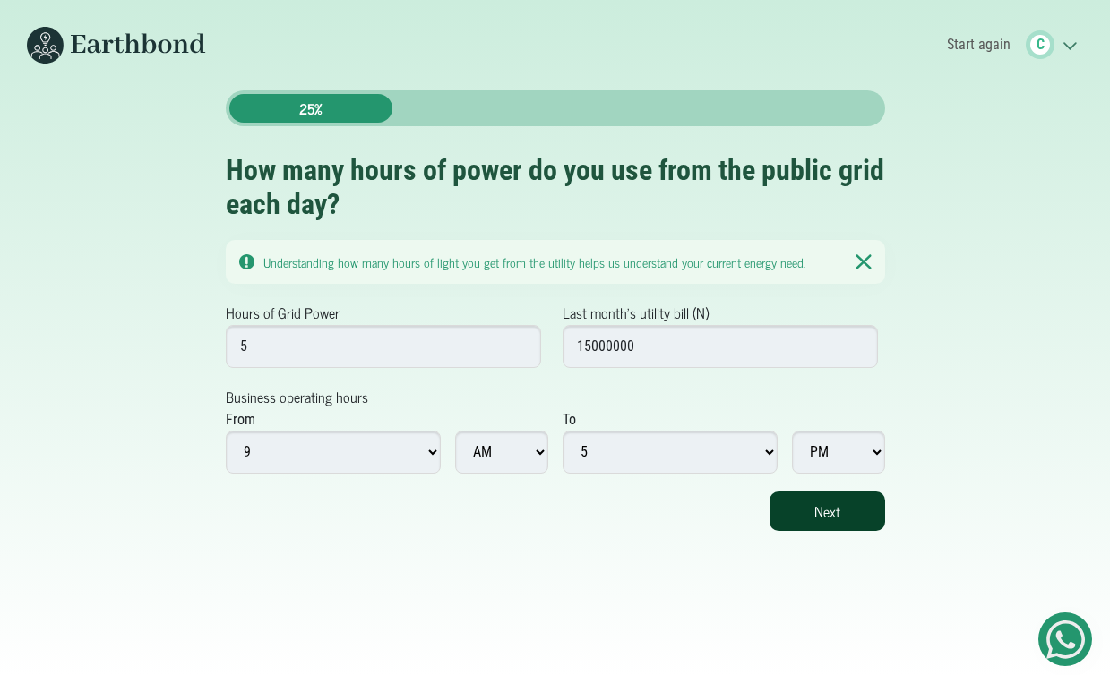
click at [818, 511] on button "Next" at bounding box center [827, 511] width 116 height 39
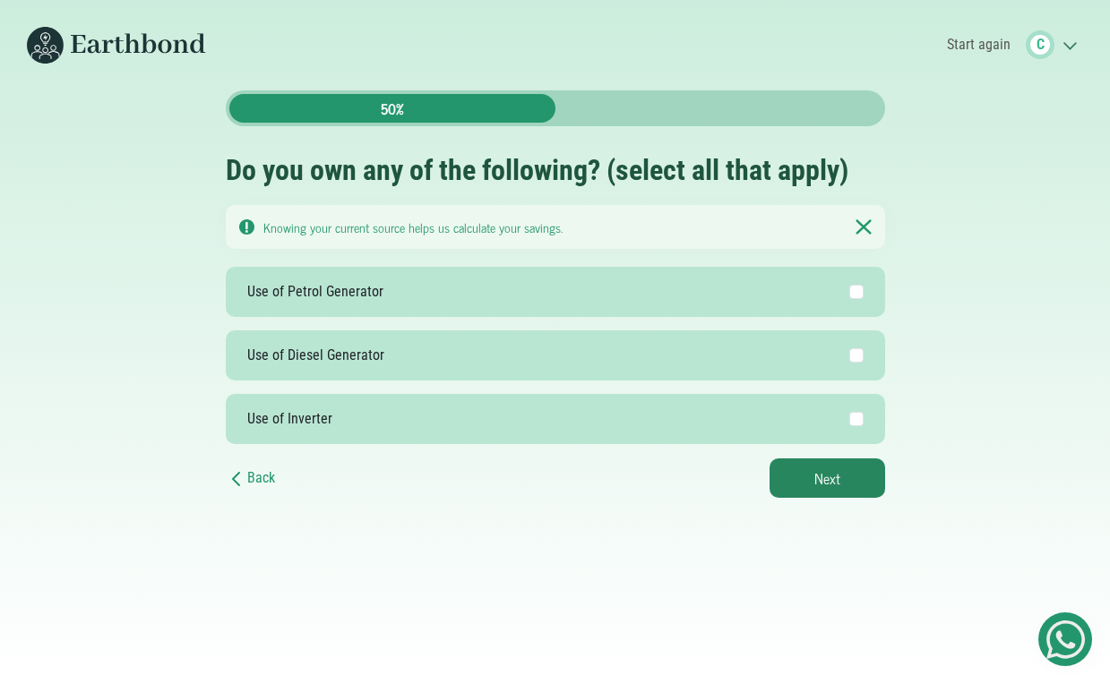
click at [802, 311] on label "Use of Petrol Generator" at bounding box center [555, 292] width 659 height 50
click at [849, 299] on input "Use of Petrol Generator" at bounding box center [856, 292] width 14 height 14
checkbox input "true"
click at [814, 469] on button "Next" at bounding box center [827, 477] width 116 height 39
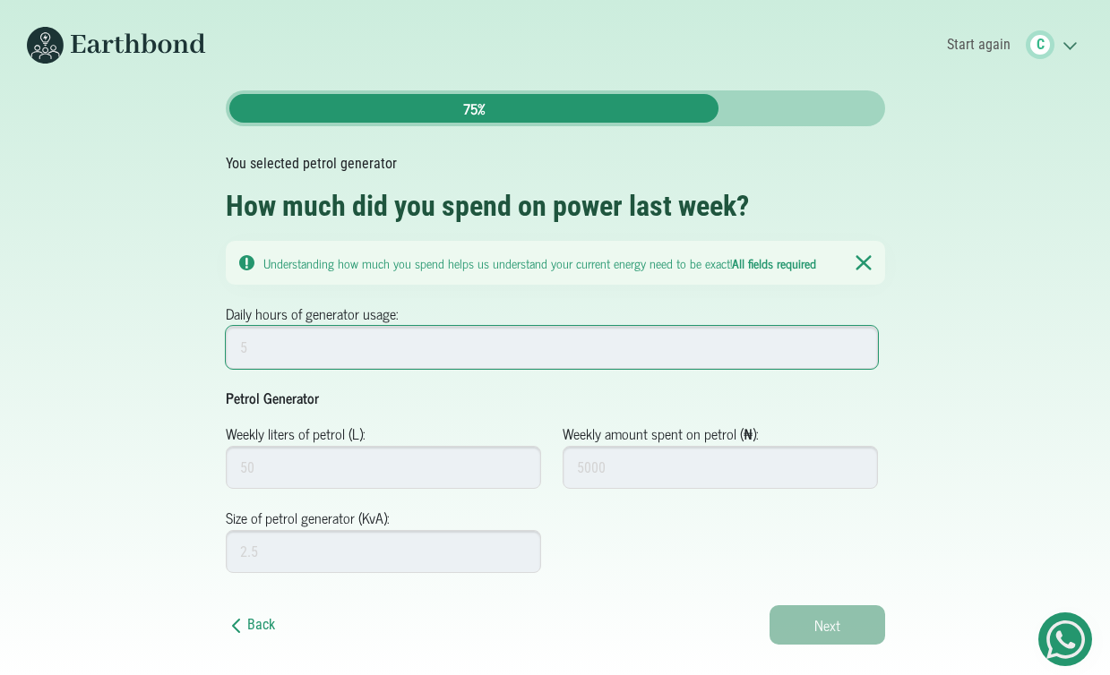
click at [645, 339] on input "Daily hours of generator usage:" at bounding box center [552, 347] width 653 height 43
type input "5"
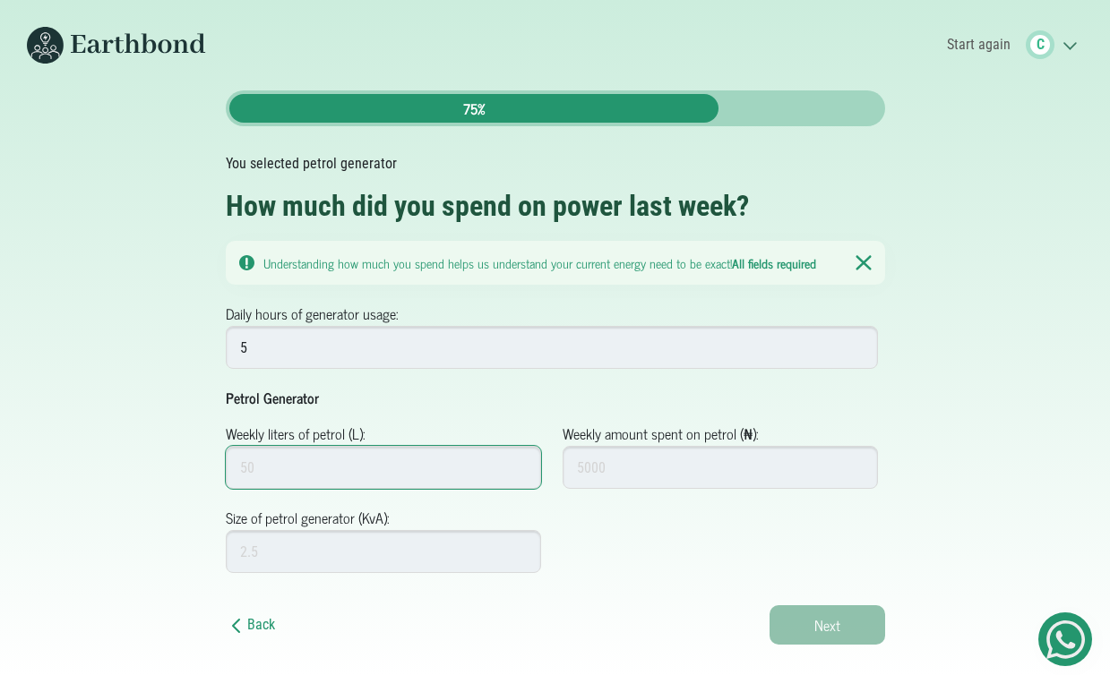
click at [431, 478] on input "Weekly liters of petrol (L):" at bounding box center [384, 467] width 316 height 43
type input "50"
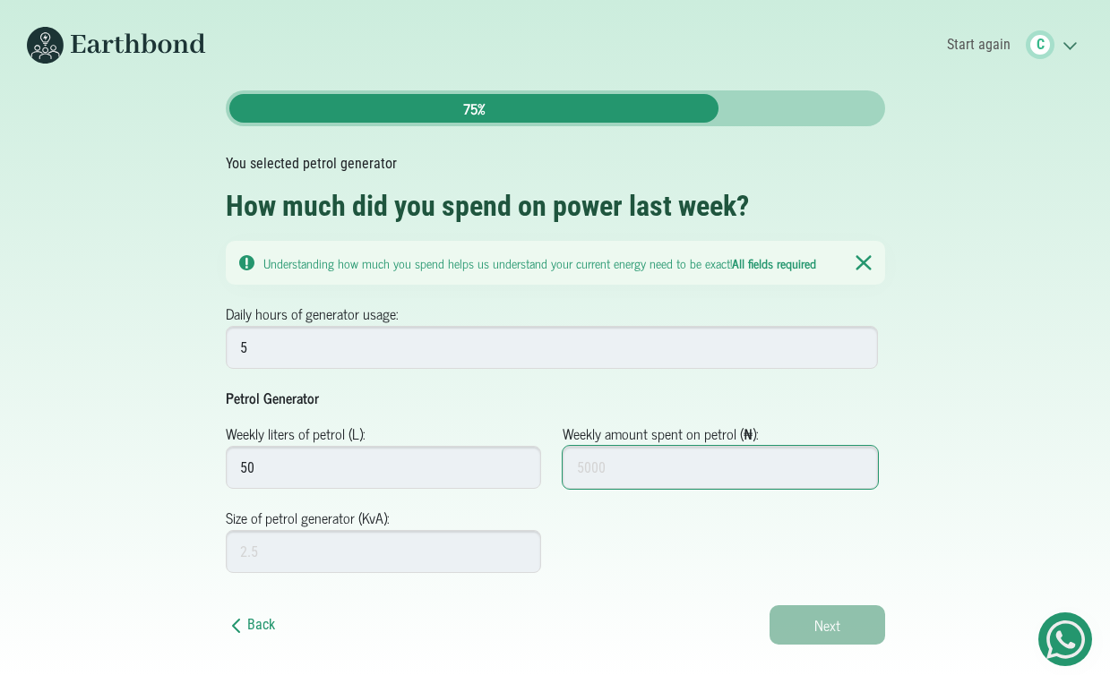
click at [597, 458] on input "Weekly amount spent on petrol (₦):" at bounding box center [720, 467] width 316 height 43
type input "50000"
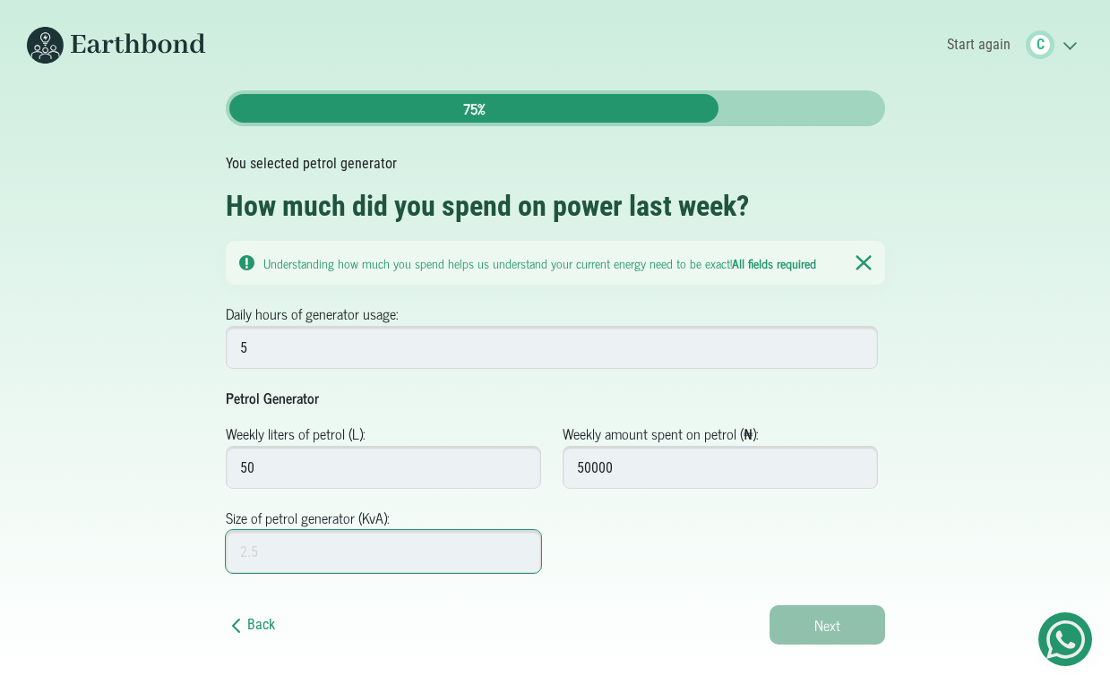
click at [350, 542] on input "Size of petrol generator (KvA):" at bounding box center [384, 551] width 316 height 43
type input "3"
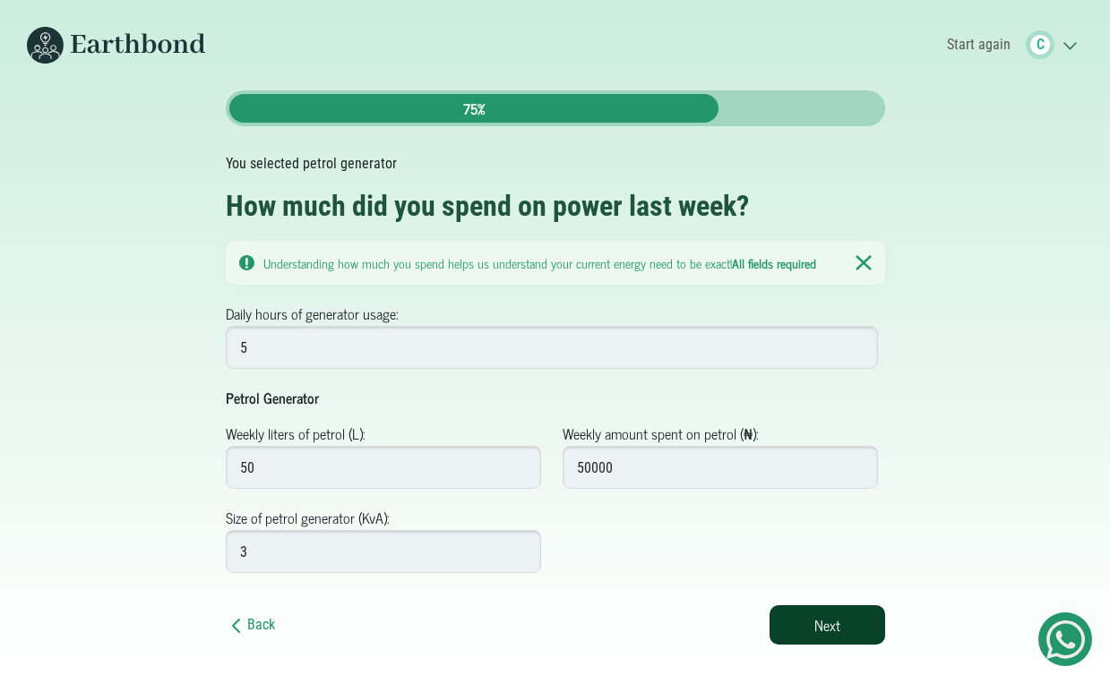
click at [784, 634] on button "Next" at bounding box center [827, 624] width 116 height 39
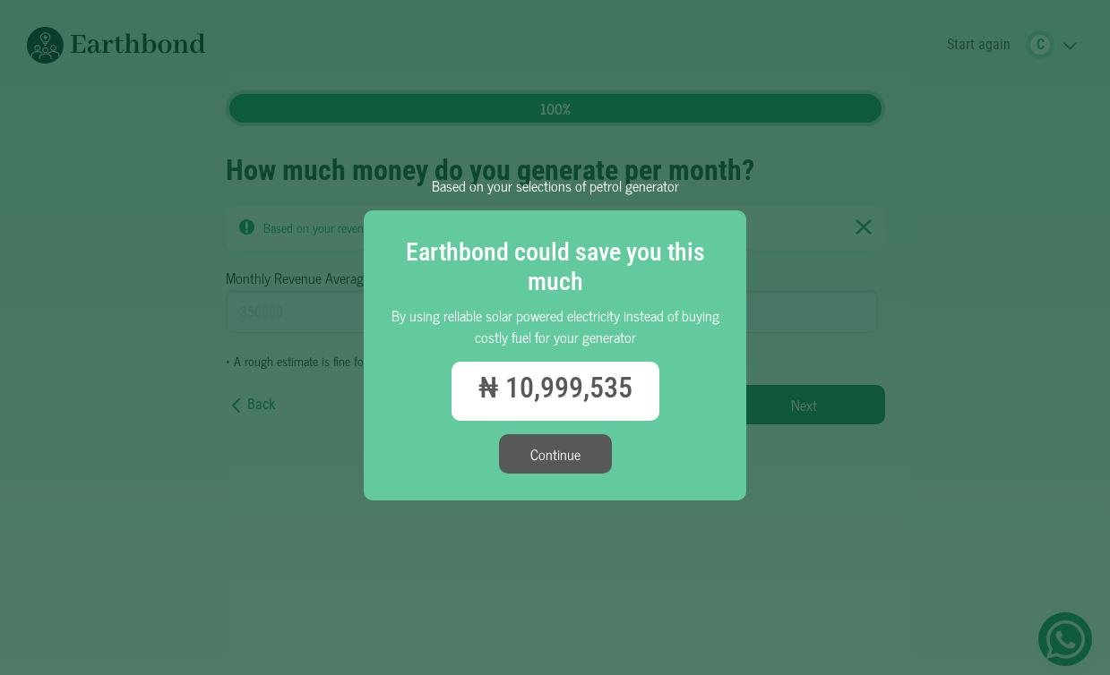
click at [524, 484] on div "Earthbond could save you this much By using reliable solar powered electricity …" at bounding box center [555, 355] width 382 height 291
click at [551, 469] on button "Continue" at bounding box center [555, 453] width 113 height 39
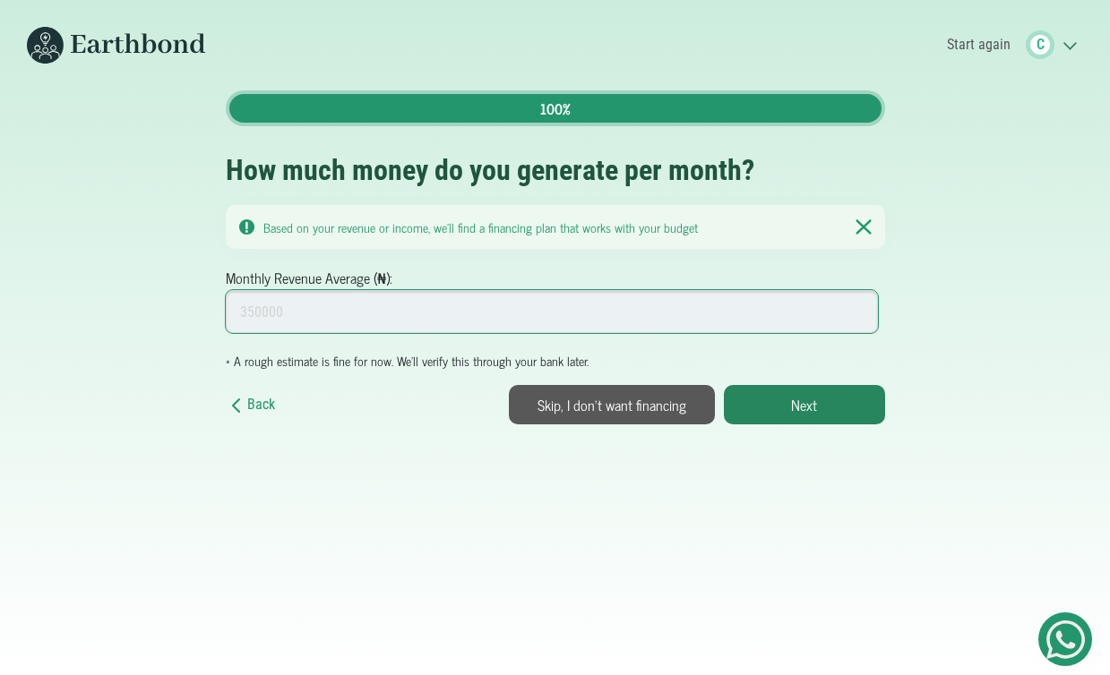
click at [397, 323] on input "Monthly Revenue Average (₦):" at bounding box center [552, 311] width 653 height 43
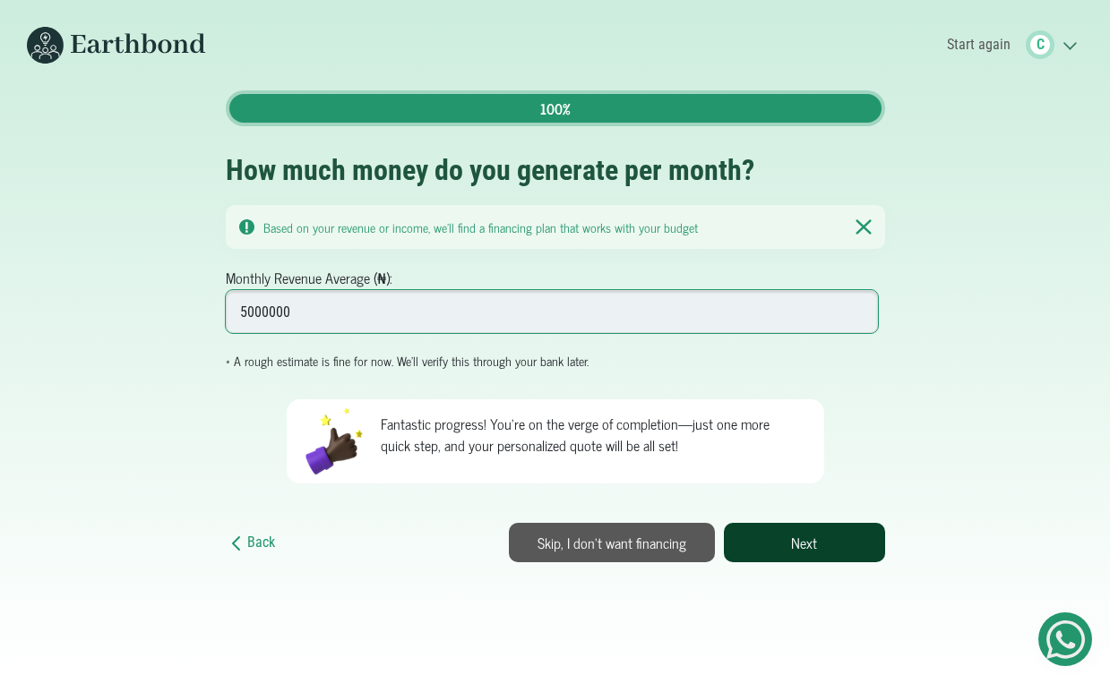
type input "5000000"
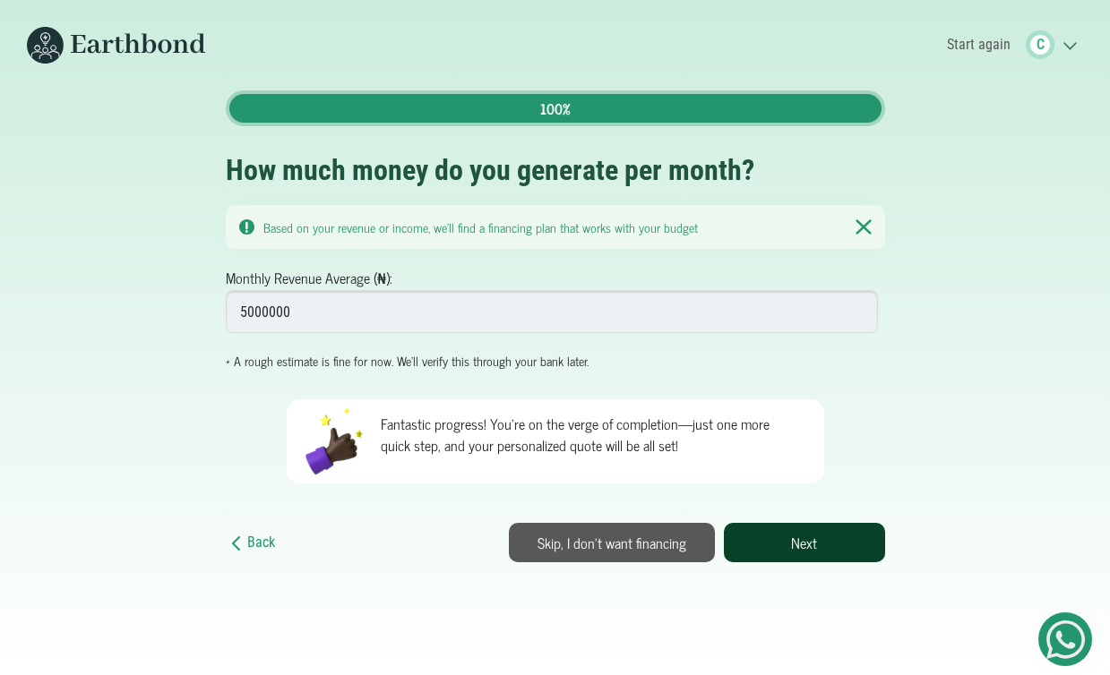
click at [778, 533] on button "Next" at bounding box center [804, 542] width 161 height 39
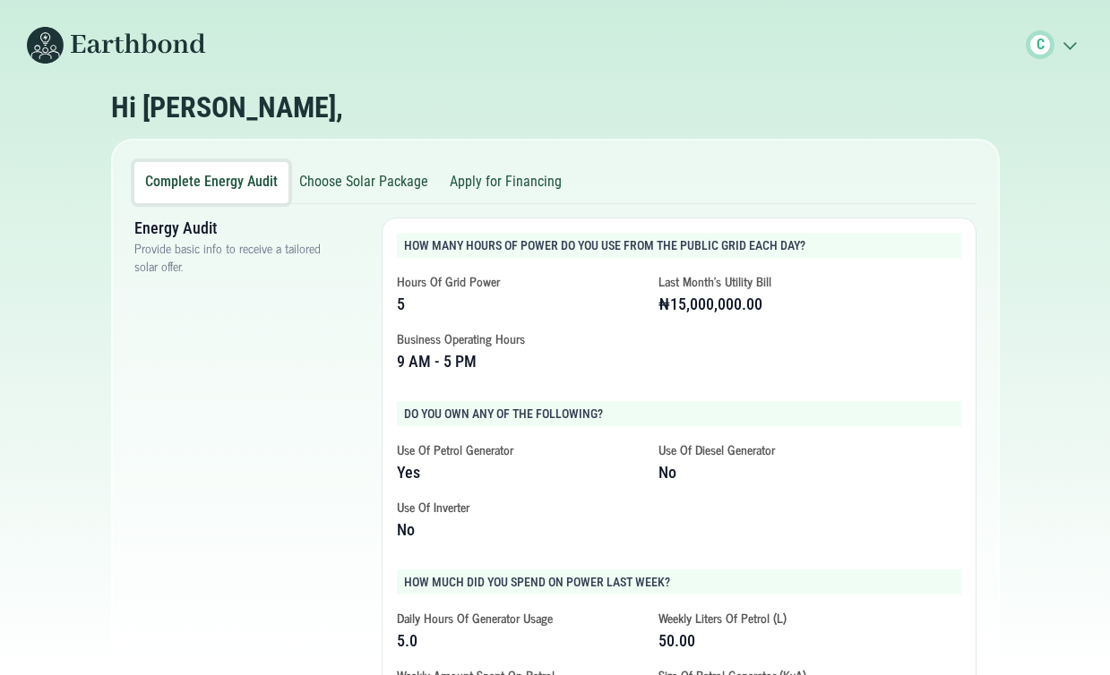
click at [463, 192] on button "Apply for Financing" at bounding box center [505, 182] width 133 height 41
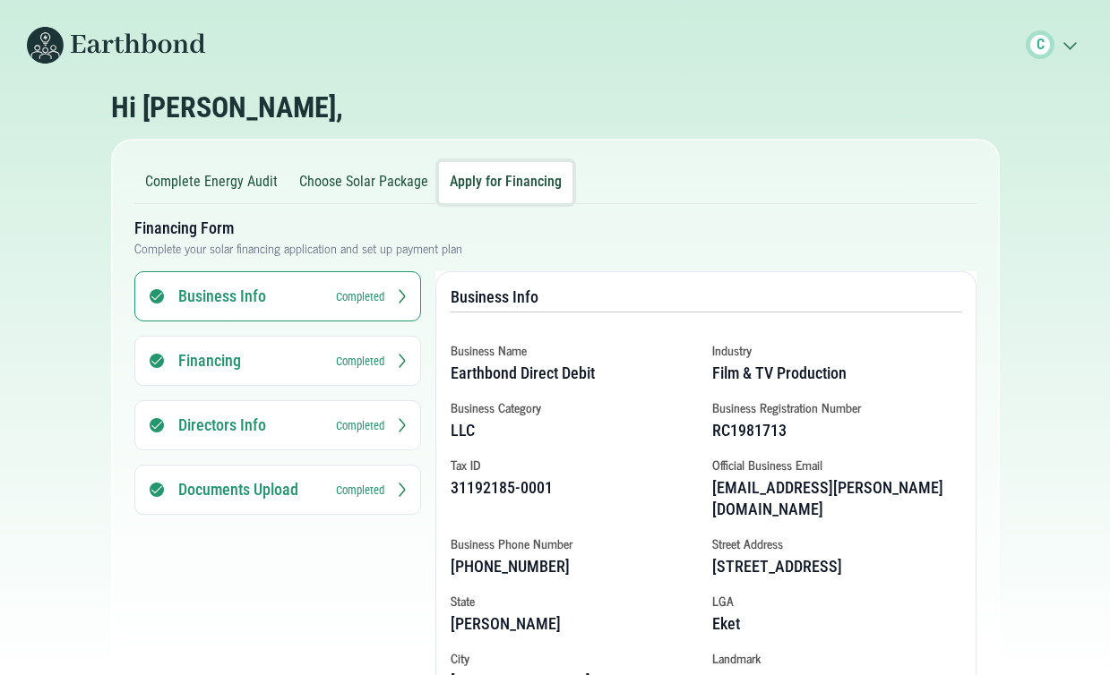
click at [373, 192] on button "Choose Solar Package" at bounding box center [363, 182] width 150 height 41
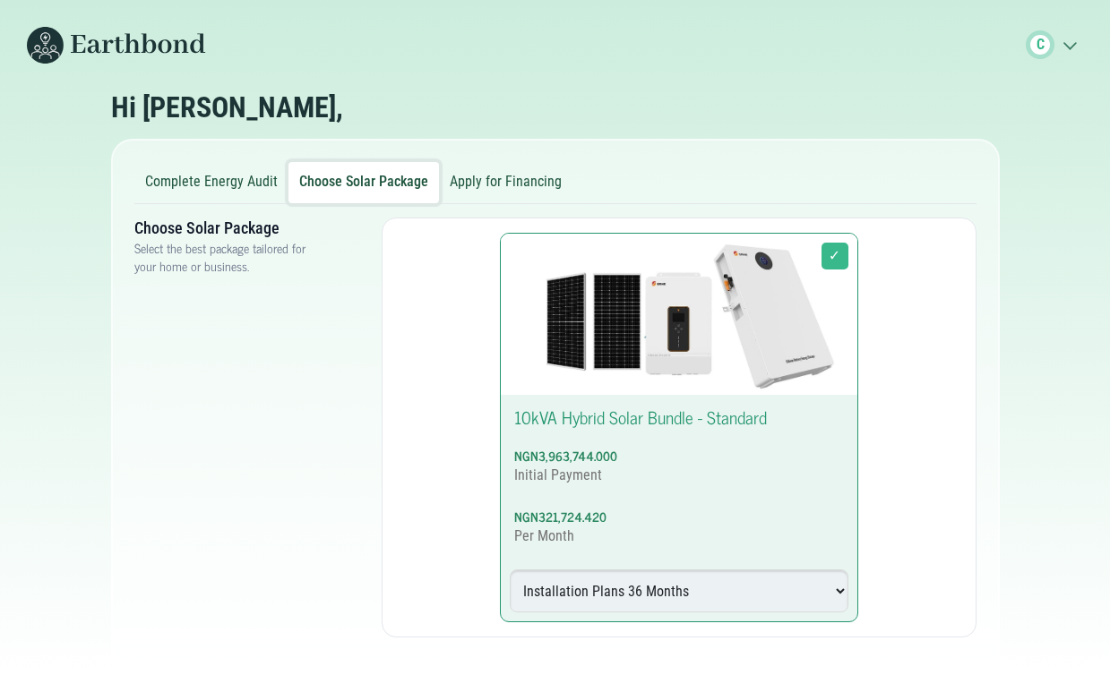
click at [249, 189] on button "Complete Energy Audit" at bounding box center [211, 182] width 154 height 41
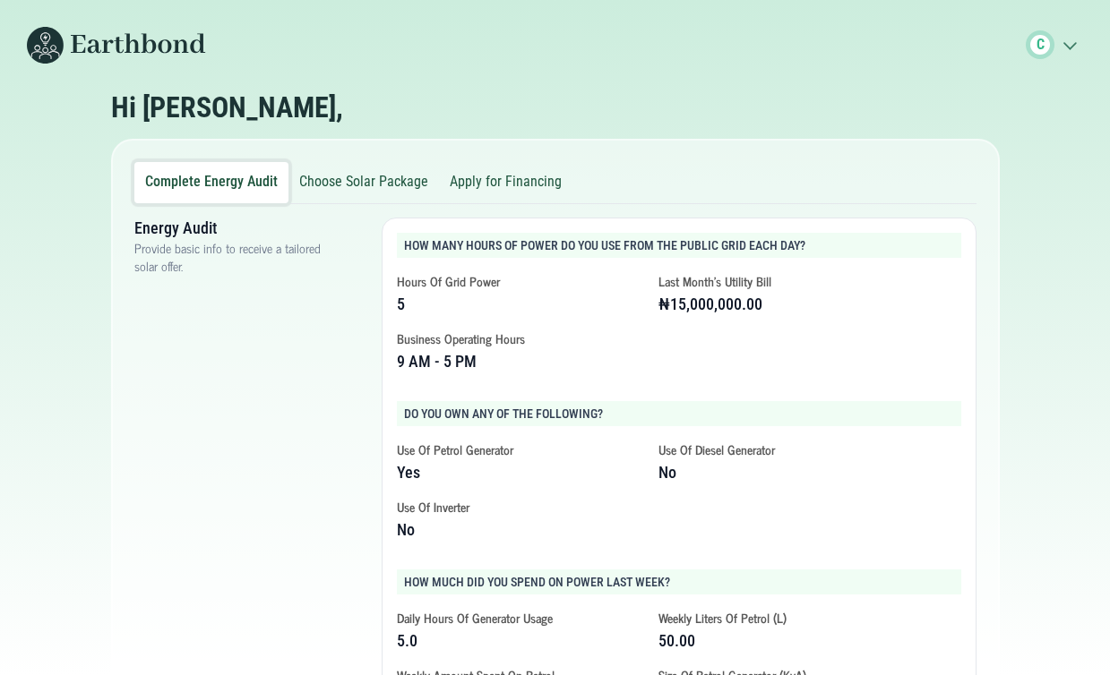
click at [439, 195] on button "Apply for Financing" at bounding box center [505, 182] width 133 height 41
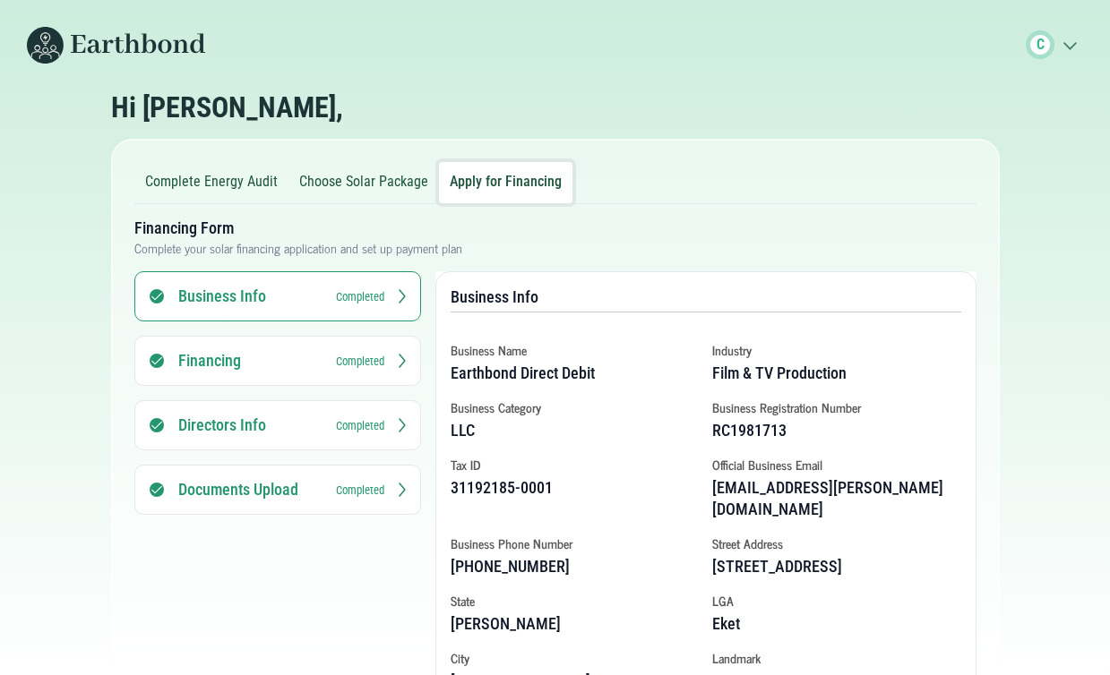
scroll to position [77, 0]
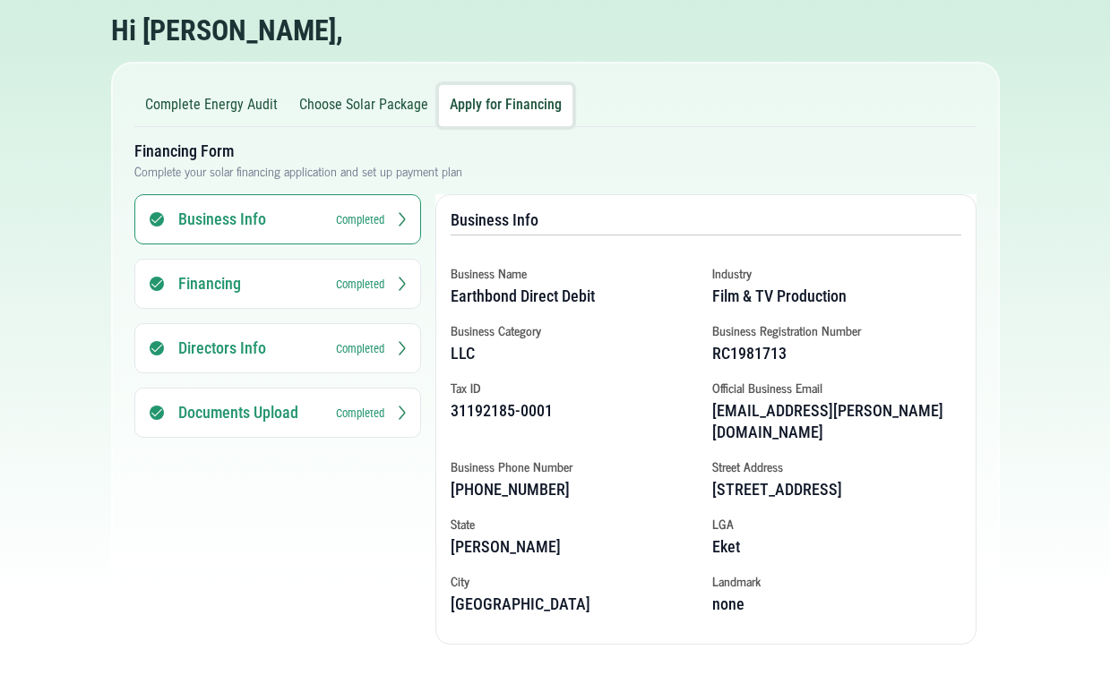
click at [319, 426] on button "Documents Upload Completed" at bounding box center [277, 413] width 287 height 50
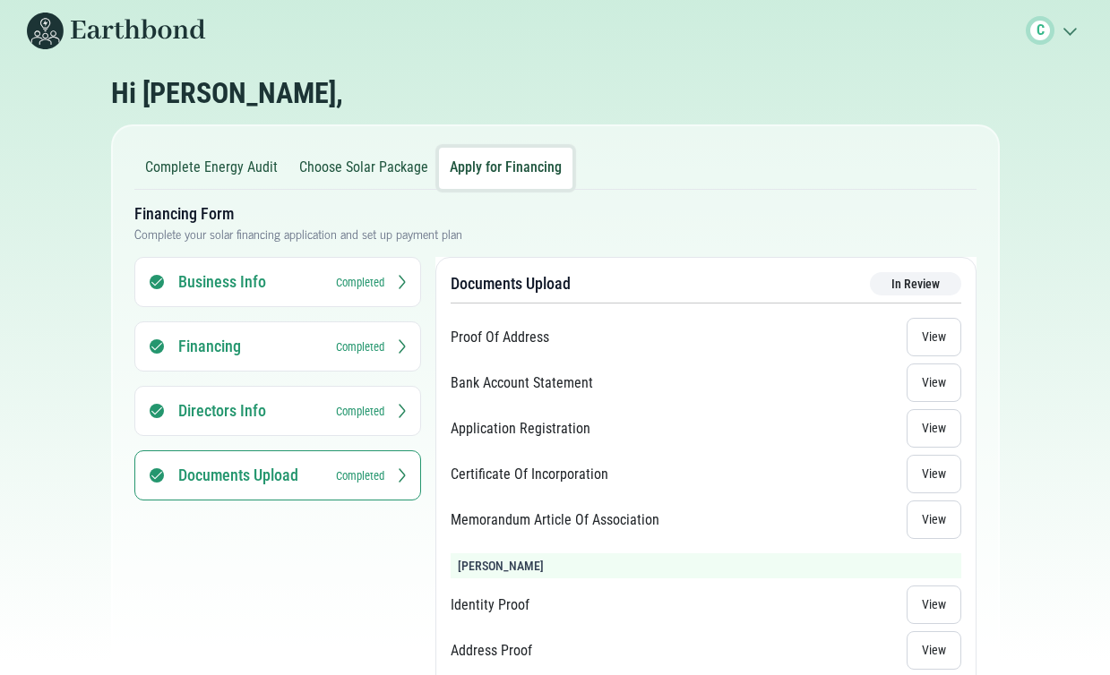
scroll to position [0, 0]
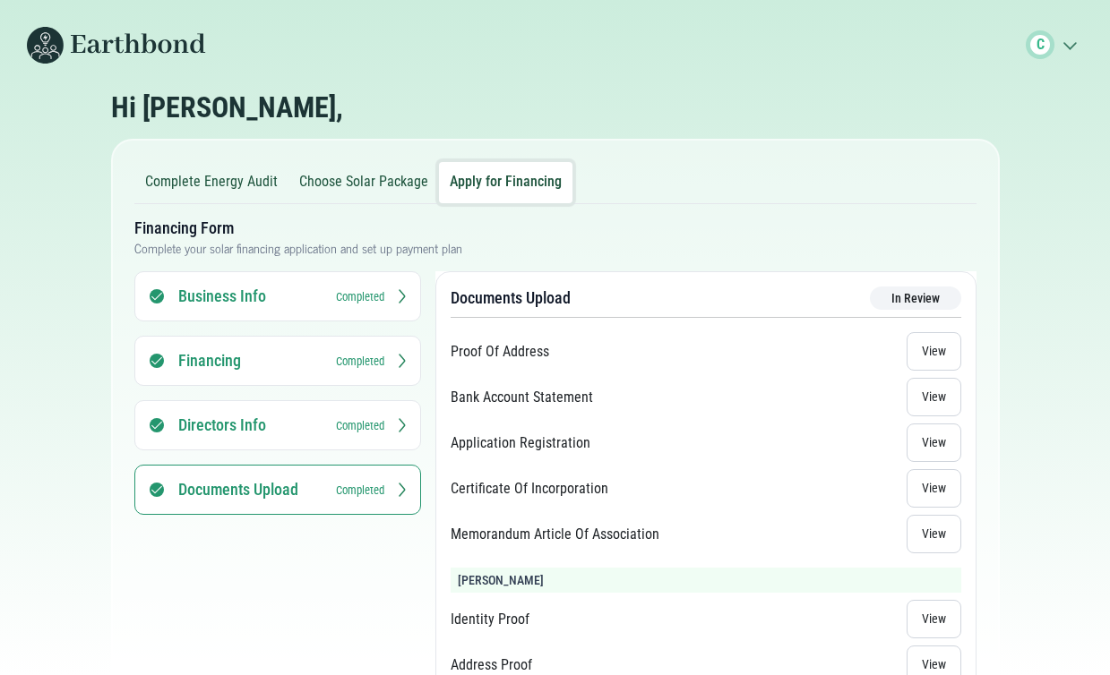
click at [261, 304] on h3 "Business Info" at bounding box center [249, 296] width 143 height 21
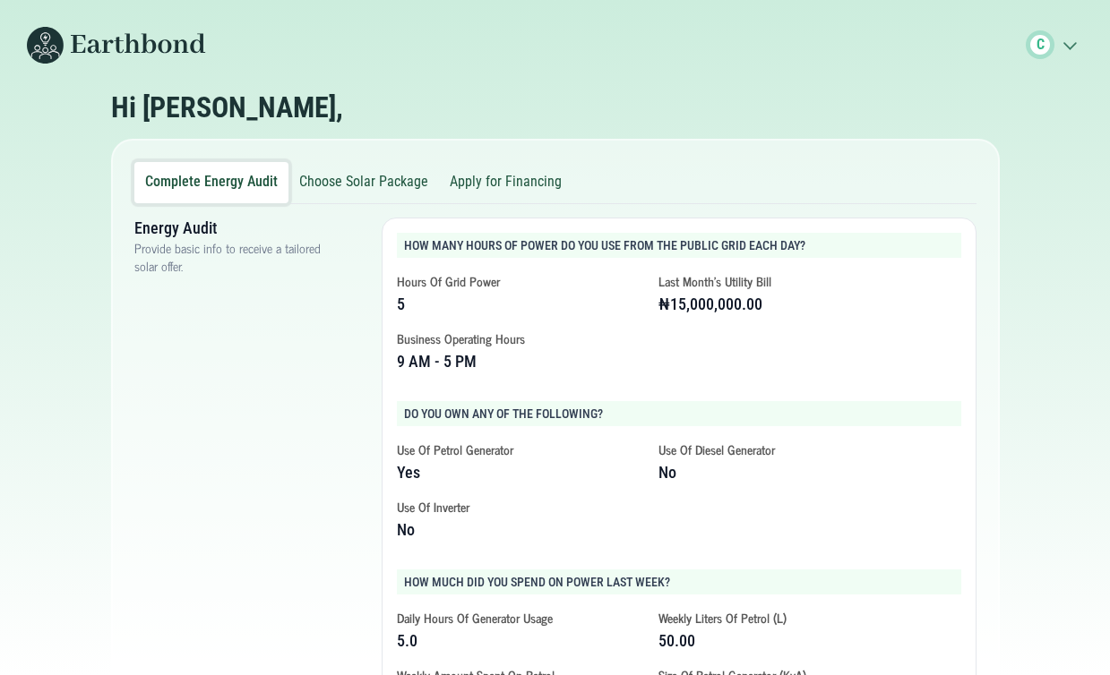
click at [451, 187] on button "Apply for Financing" at bounding box center [505, 182] width 133 height 41
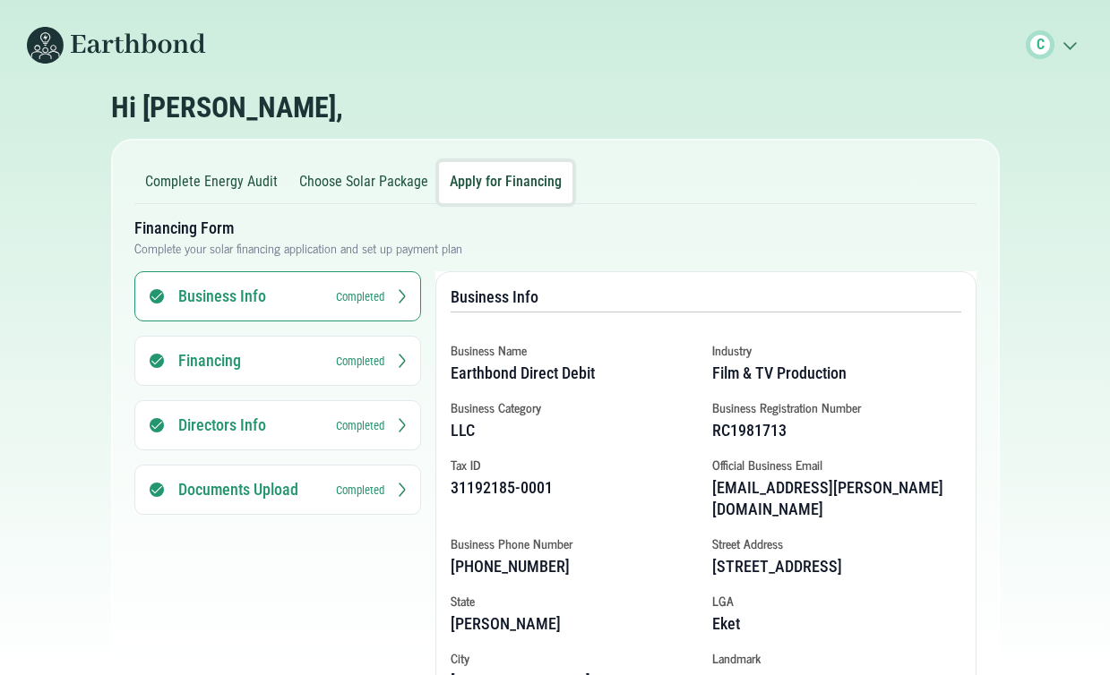
click at [359, 293] on small "Completed" at bounding box center [360, 296] width 48 height 17
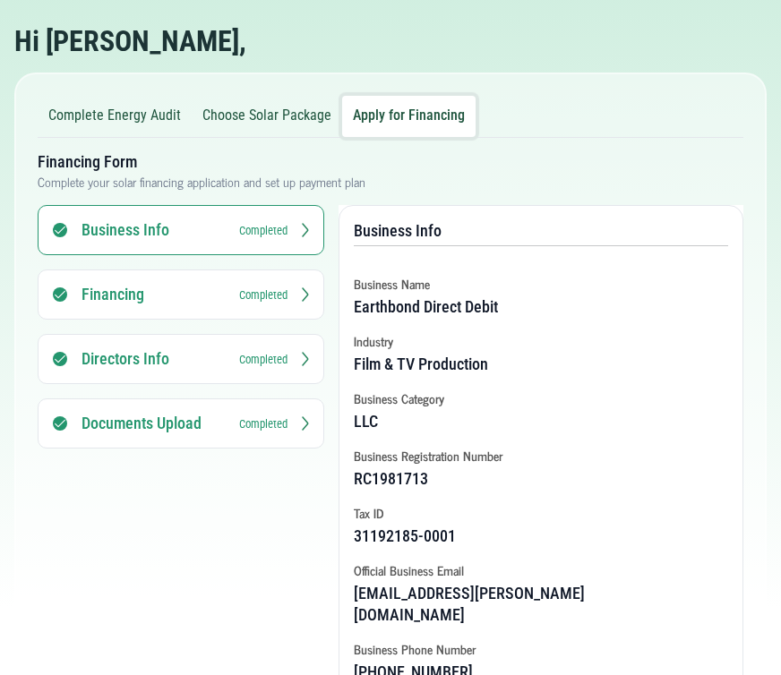
scroll to position [72, 0]
